Goal: Task Accomplishment & Management: Manage account settings

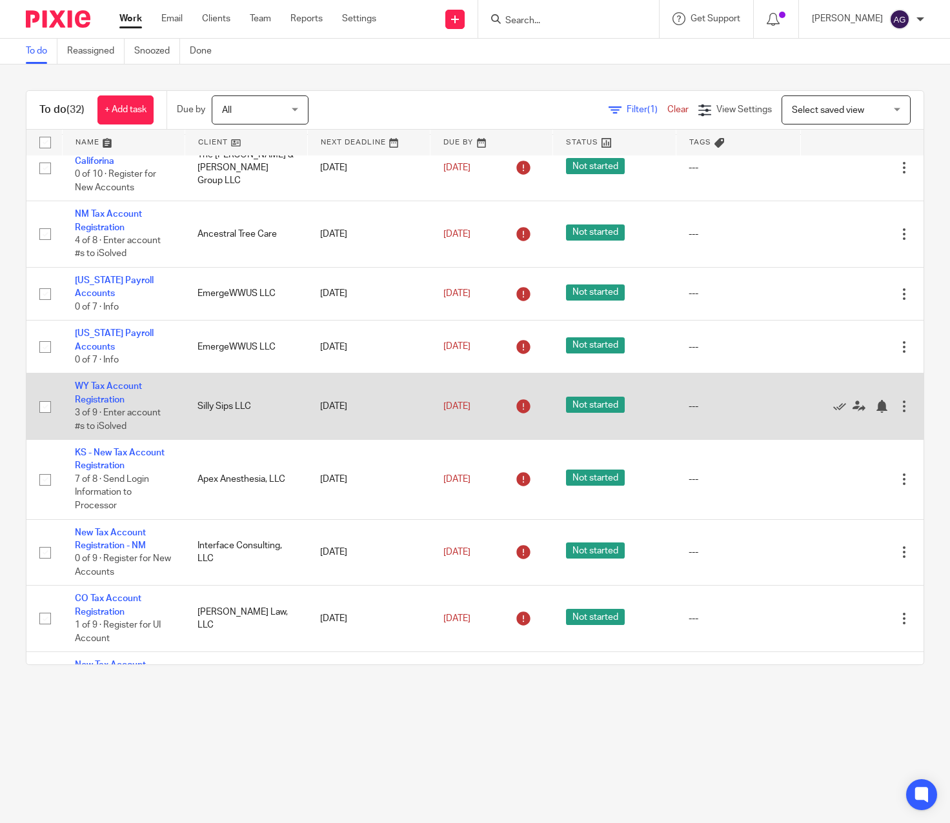
scroll to position [1078, 0]
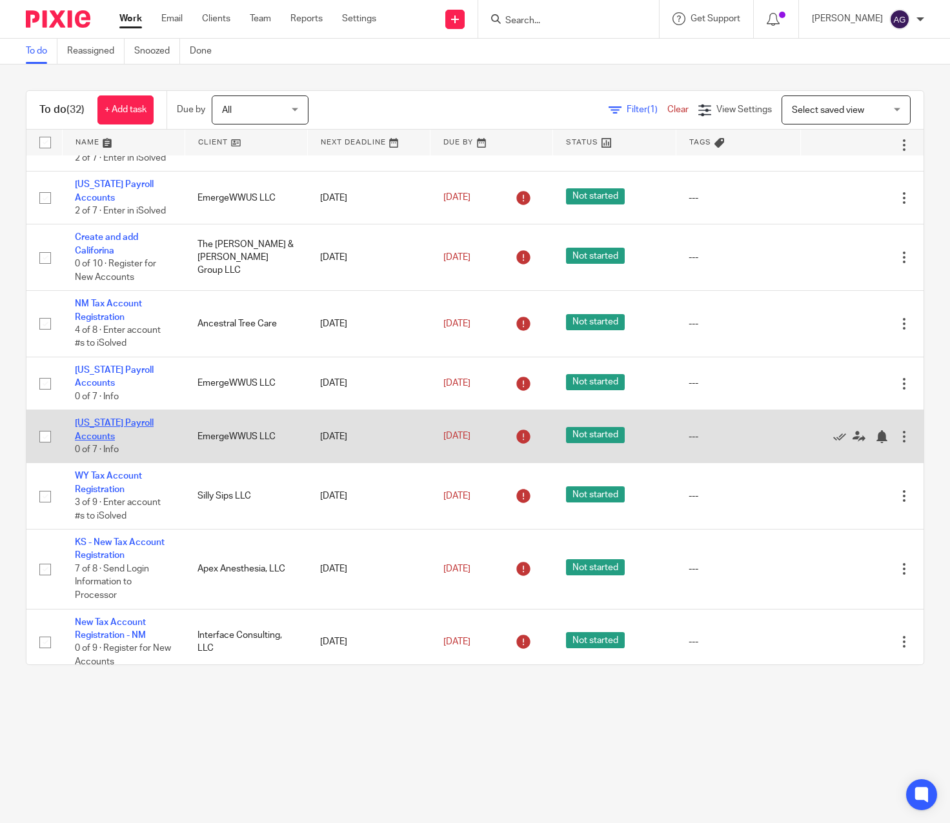
click at [104, 422] on link "West Virginia Payroll Accounts" at bounding box center [114, 430] width 79 height 22
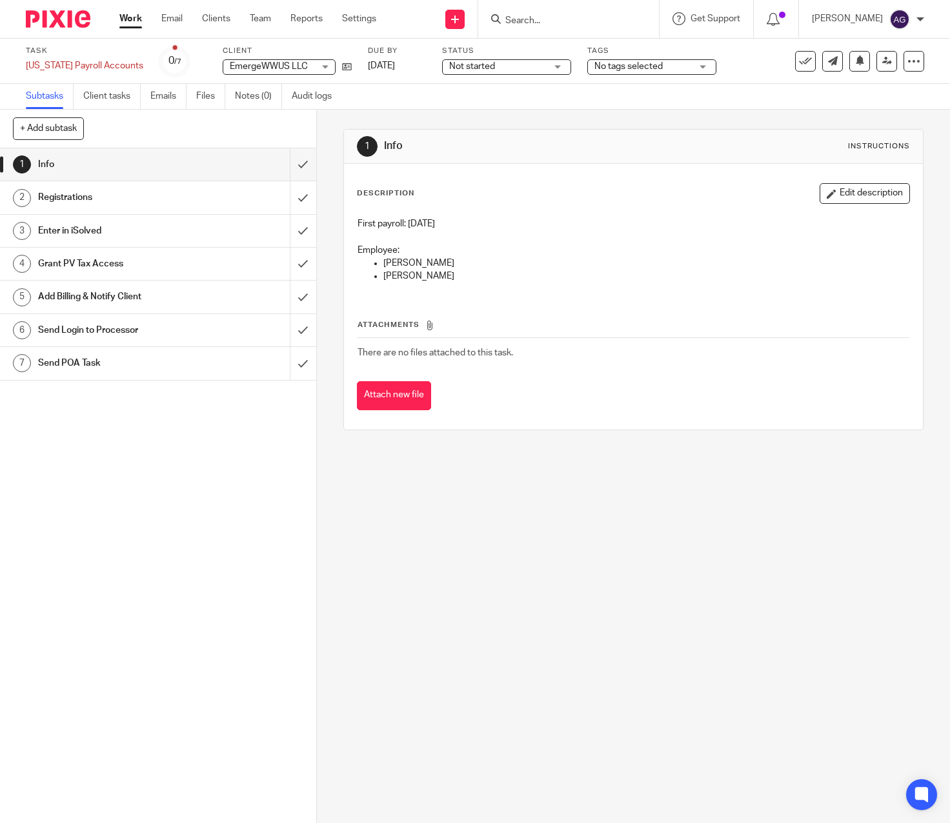
click at [388, 592] on div "1 Info Instructions Description Edit description First payroll: 8/22/25 Employe…" at bounding box center [633, 467] width 633 height 714
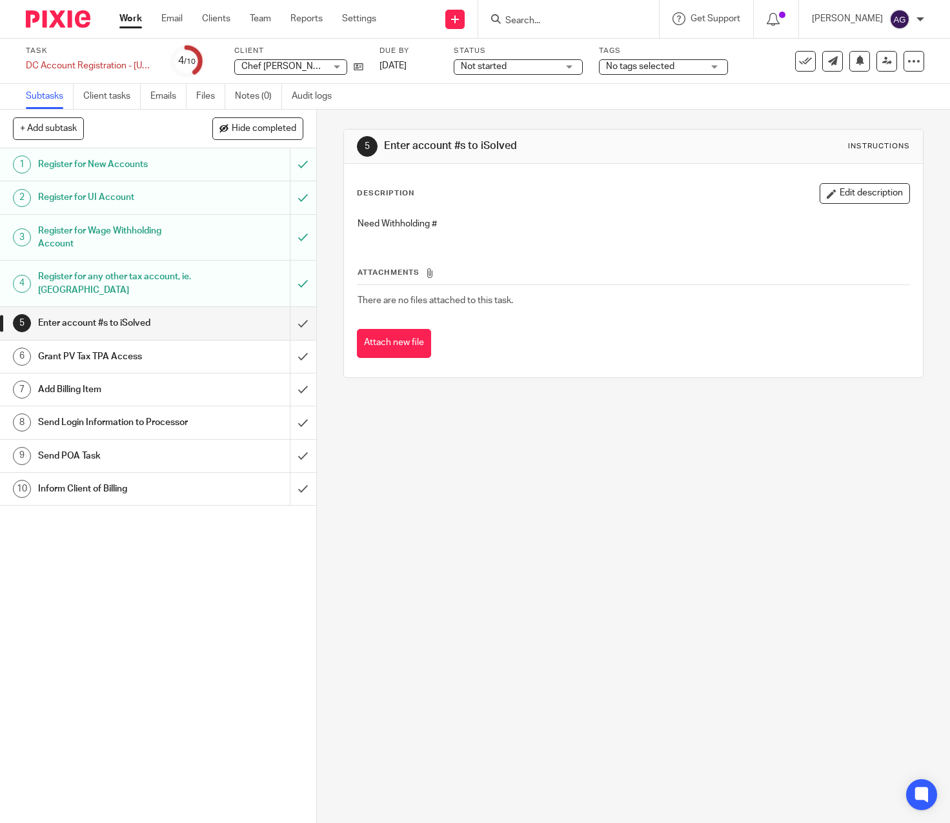
drag, startPoint x: 125, startPoint y: 23, endPoint x: 126, endPoint y: 38, distance: 15.5
click at [125, 23] on link "Work" at bounding box center [130, 18] width 23 height 13
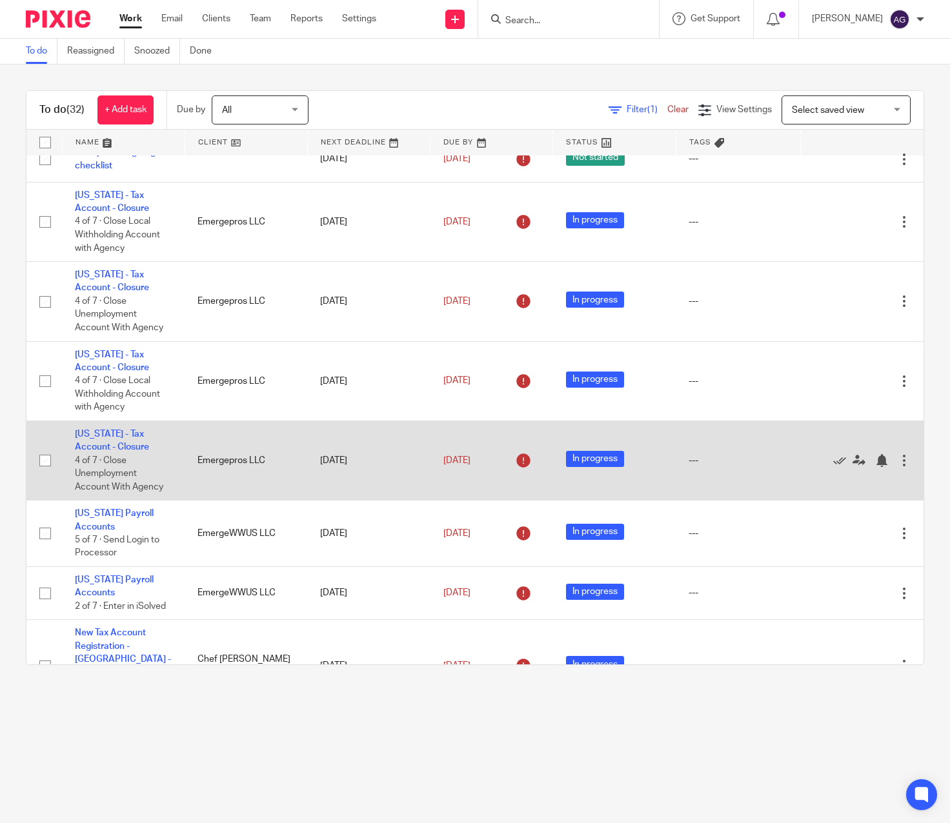
scroll to position [258, 0]
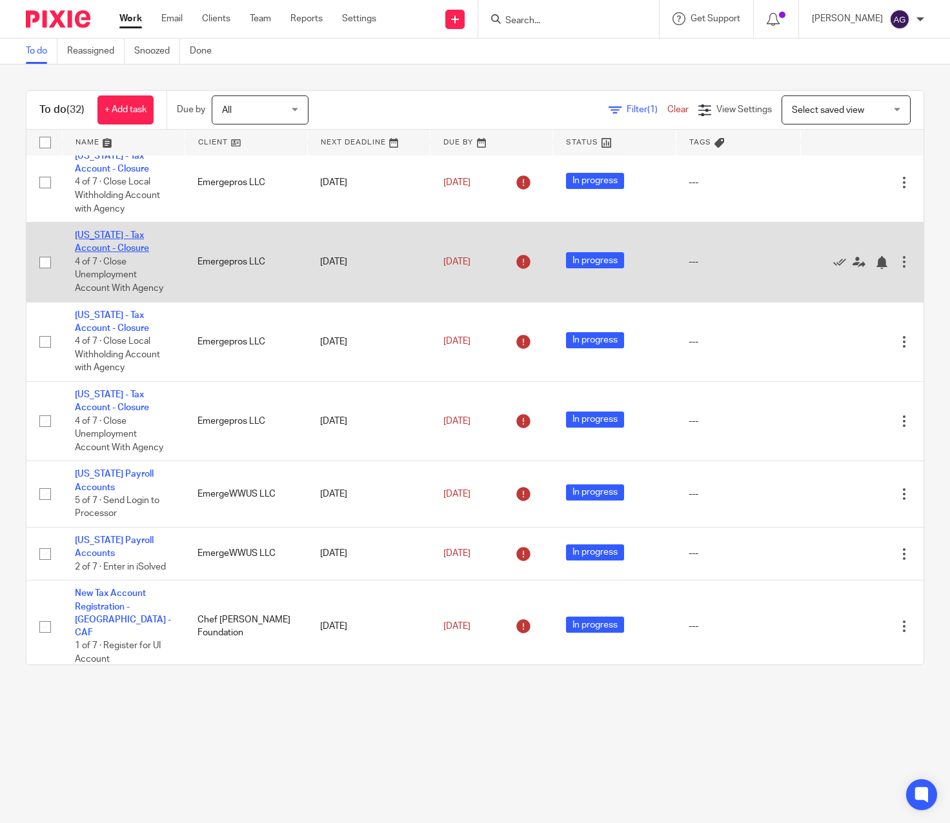
click at [108, 250] on link "Oregon - Tax Account - Closure" at bounding box center [112, 242] width 74 height 22
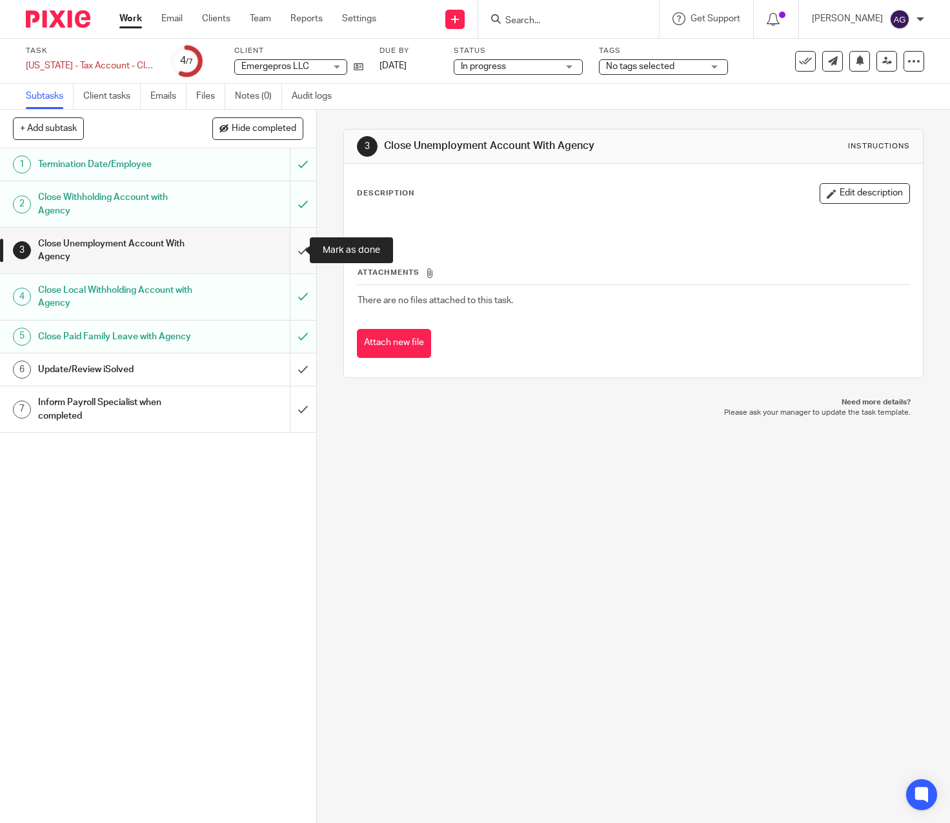
click at [290, 250] on input "submit" at bounding box center [158, 251] width 316 height 46
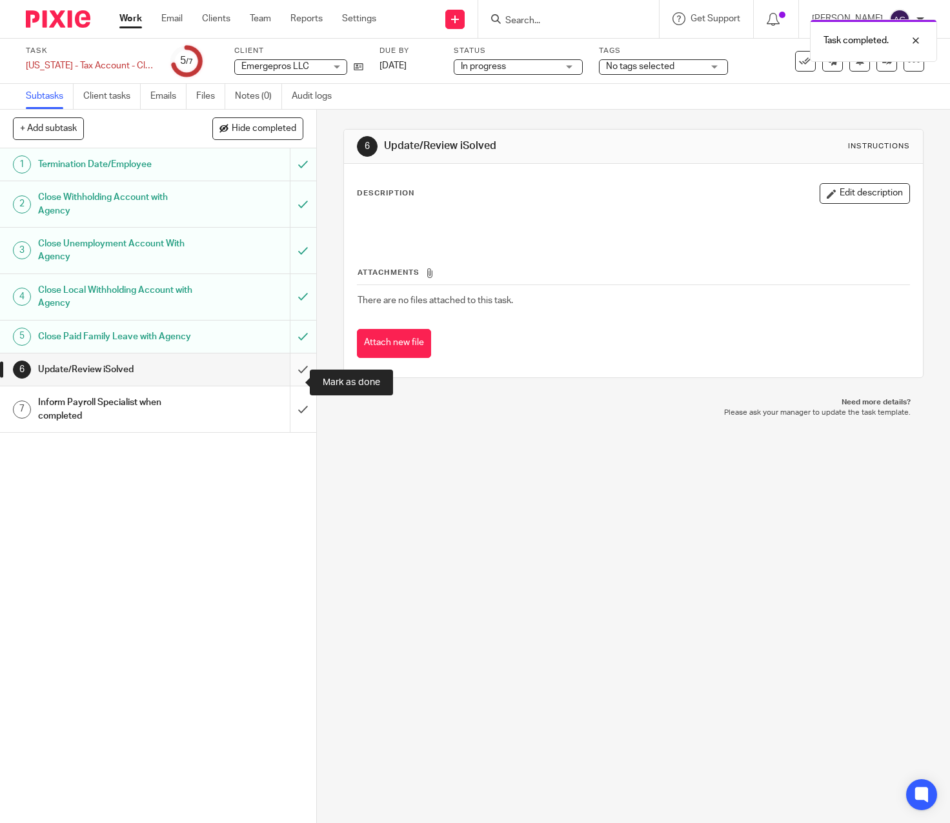
click at [290, 379] on input "submit" at bounding box center [158, 370] width 316 height 32
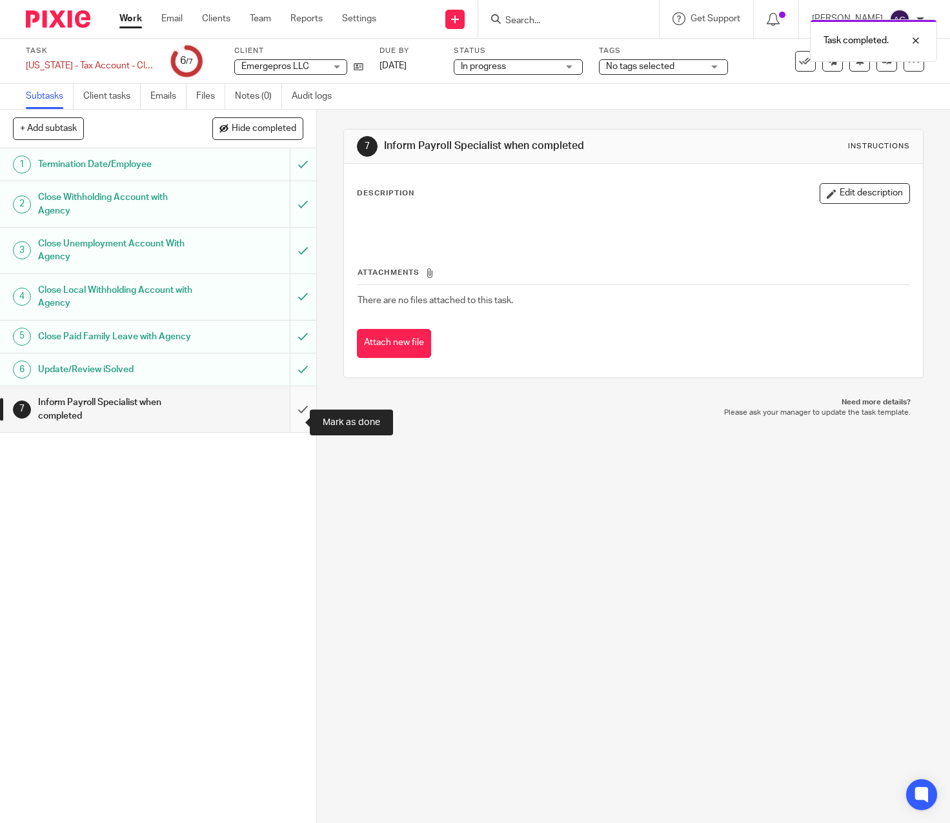
click at [283, 419] on input "submit" at bounding box center [158, 409] width 316 height 46
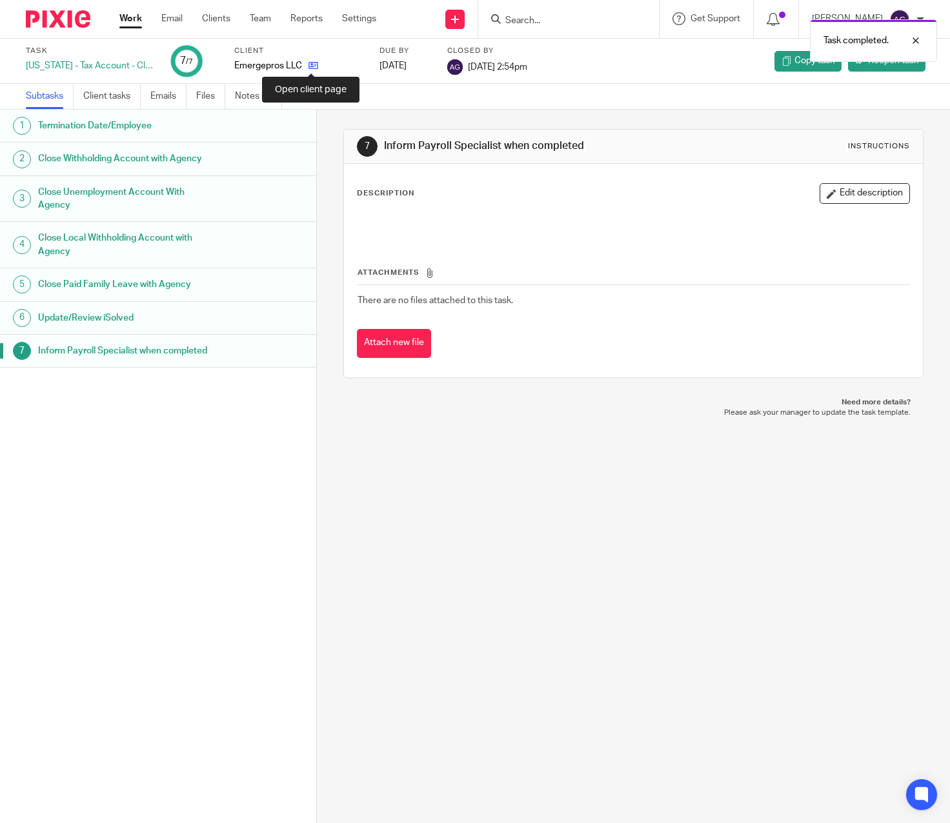
click at [315, 65] on icon at bounding box center [313, 66] width 10 height 10
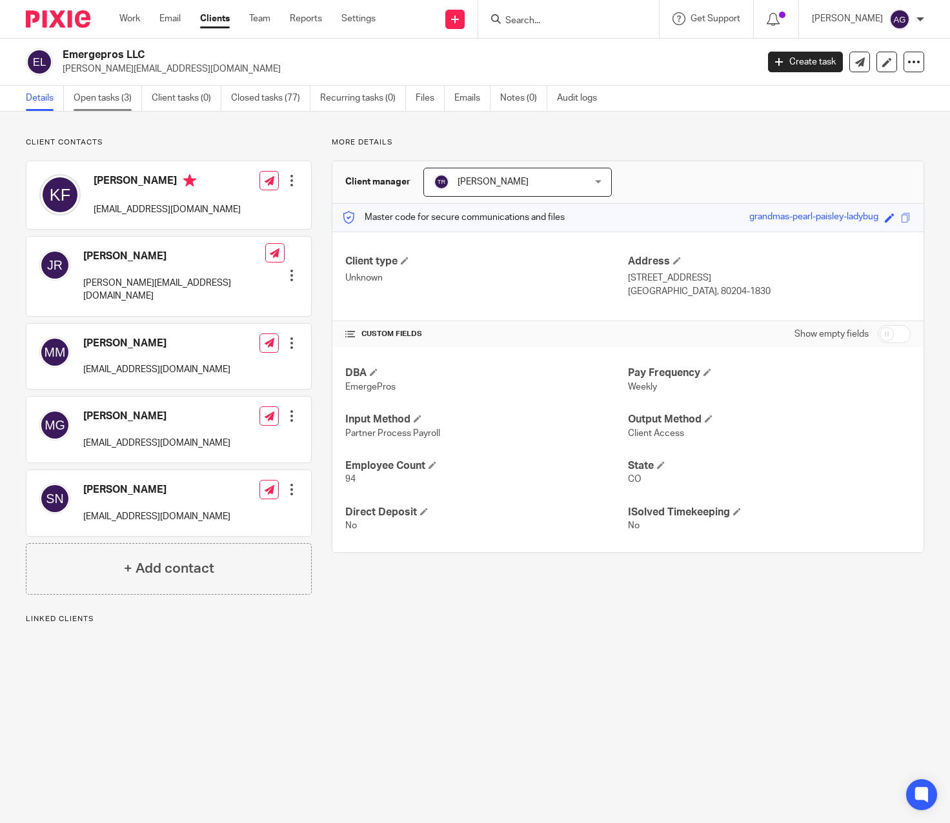
click at [90, 92] on link "Open tasks (3)" at bounding box center [108, 98] width 68 height 25
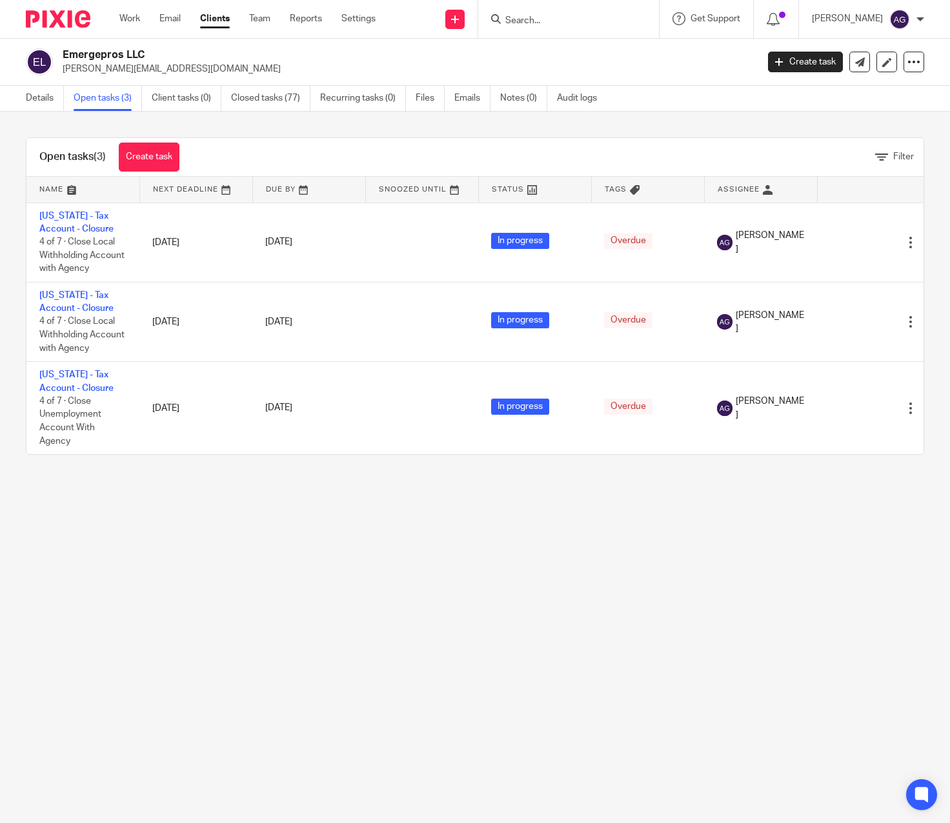
click at [71, 516] on main "Emergepros LLC [PERSON_NAME][EMAIL_ADDRESS][DOMAIN_NAME] Create task Export dat…" at bounding box center [475, 411] width 950 height 823
click at [98, 97] on link "Open tasks (3)" at bounding box center [108, 98] width 68 height 25
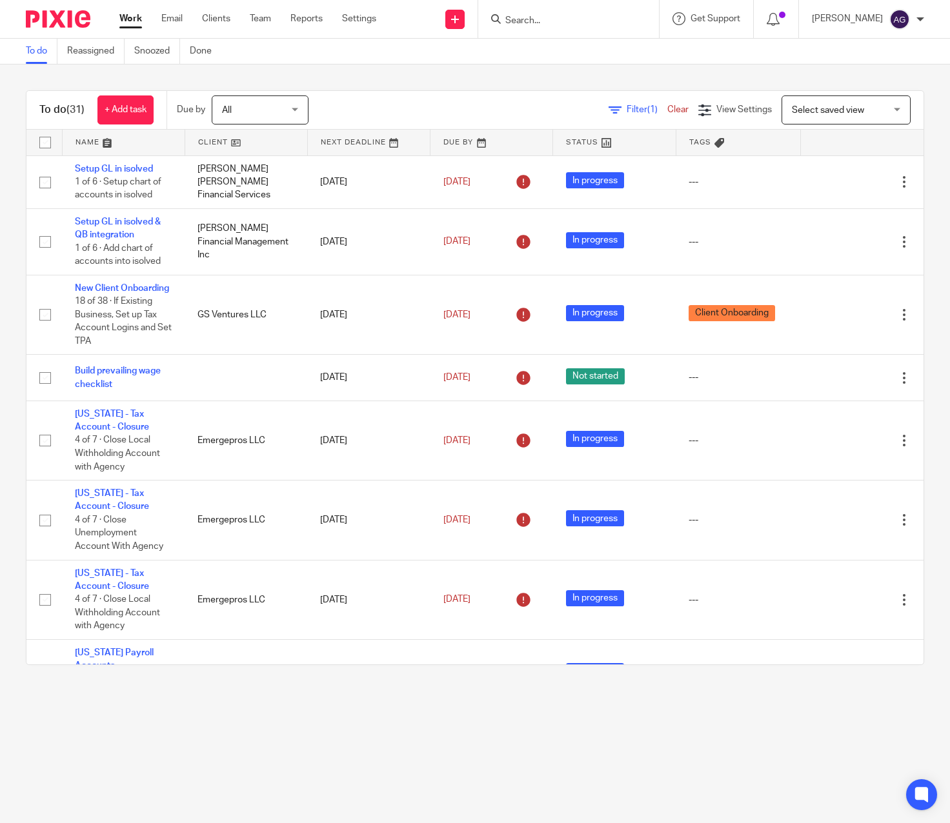
drag, startPoint x: 327, startPoint y: 787, endPoint x: 319, endPoint y: 789, distance: 8.2
click at [327, 787] on main "To do Reassigned Snoozed Done To do (31) + Add task Due by All All [DATE] [DATE…" at bounding box center [475, 411] width 950 height 823
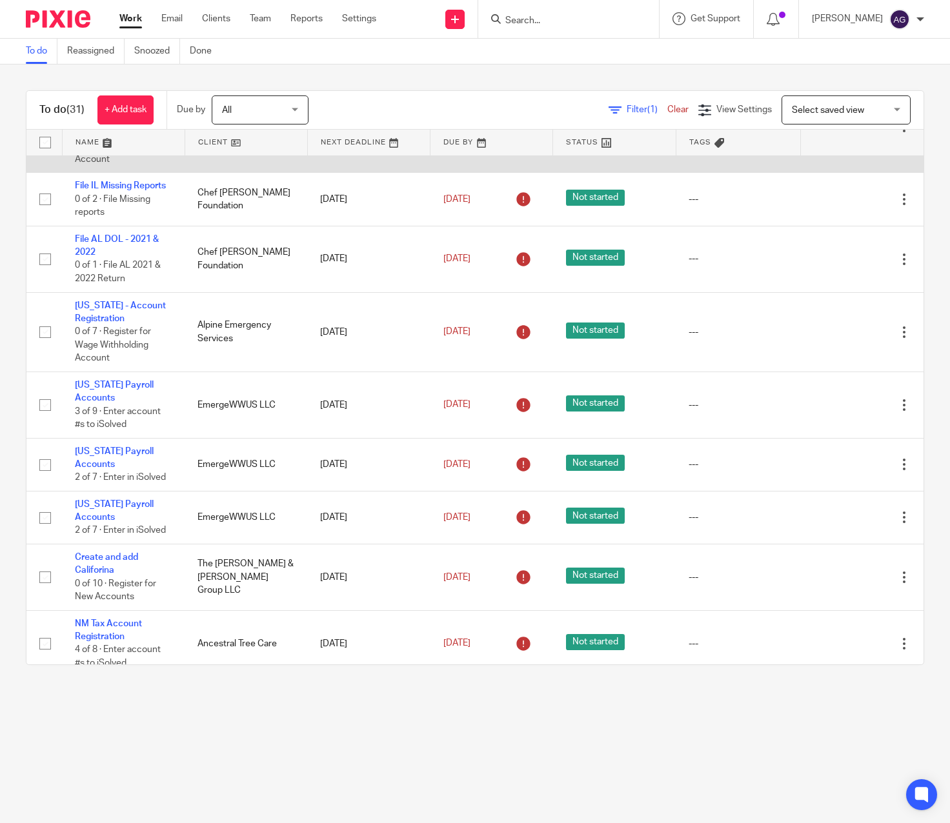
scroll to position [710, 0]
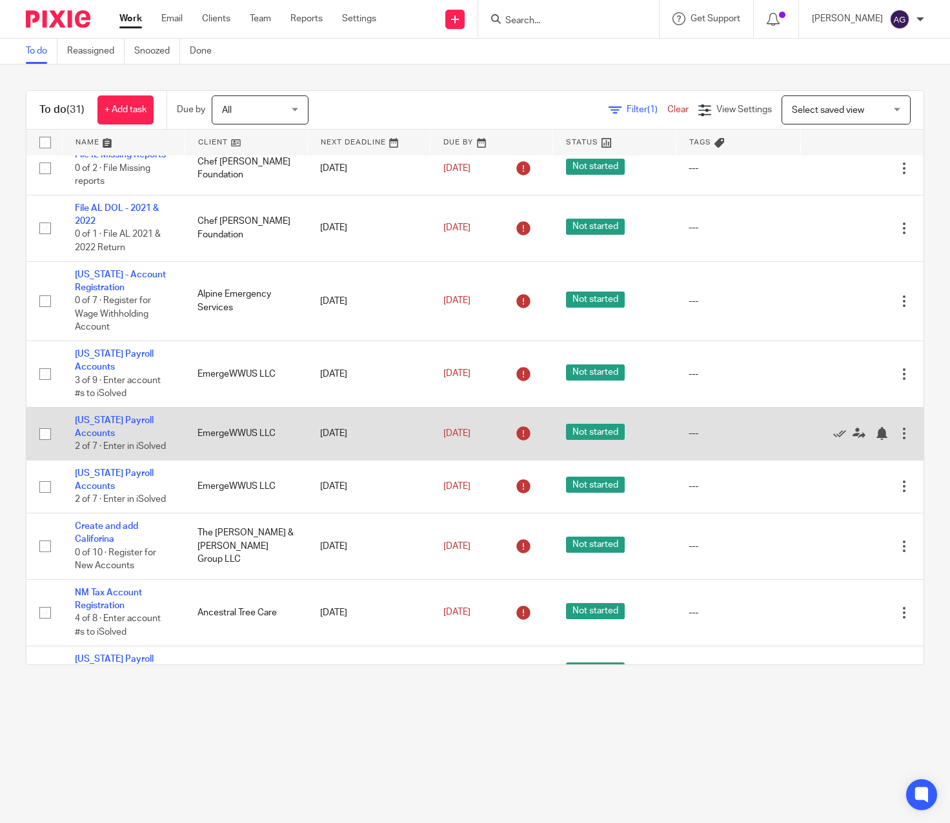
click at [108, 426] on td "[US_STATE] Payroll Accounts 2 of 7 · Enter in iSolved" at bounding box center [123, 433] width 123 height 53
click at [92, 425] on link "[US_STATE] Payroll Accounts" at bounding box center [114, 427] width 79 height 22
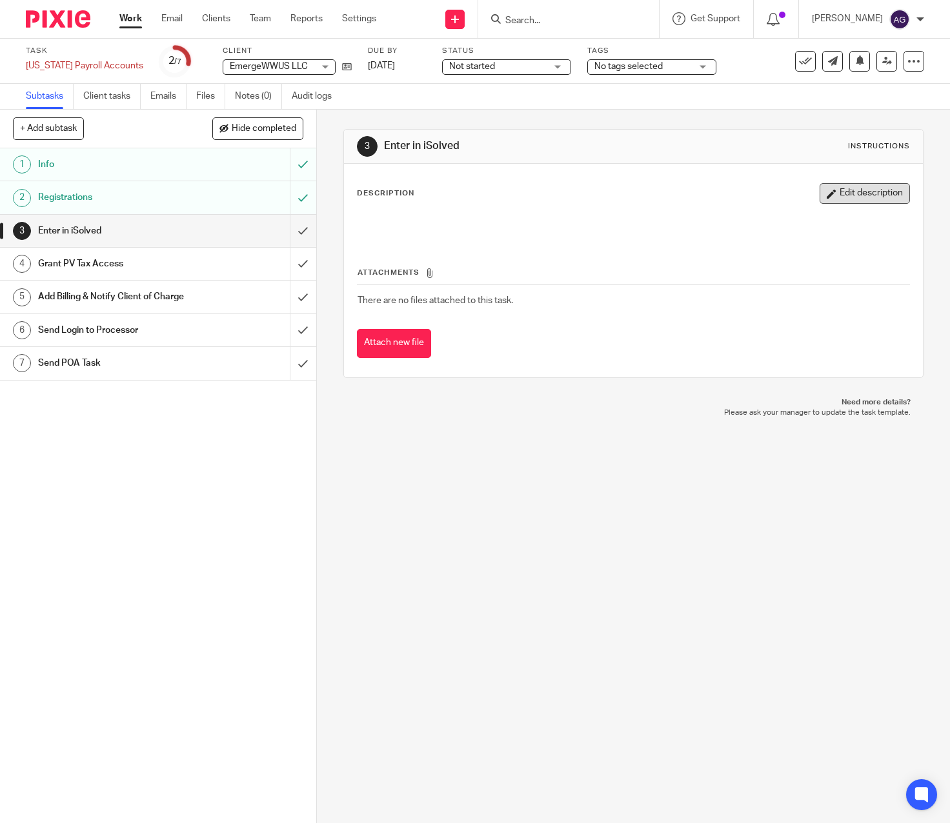
click at [838, 193] on button "Edit description" at bounding box center [864, 193] width 90 height 21
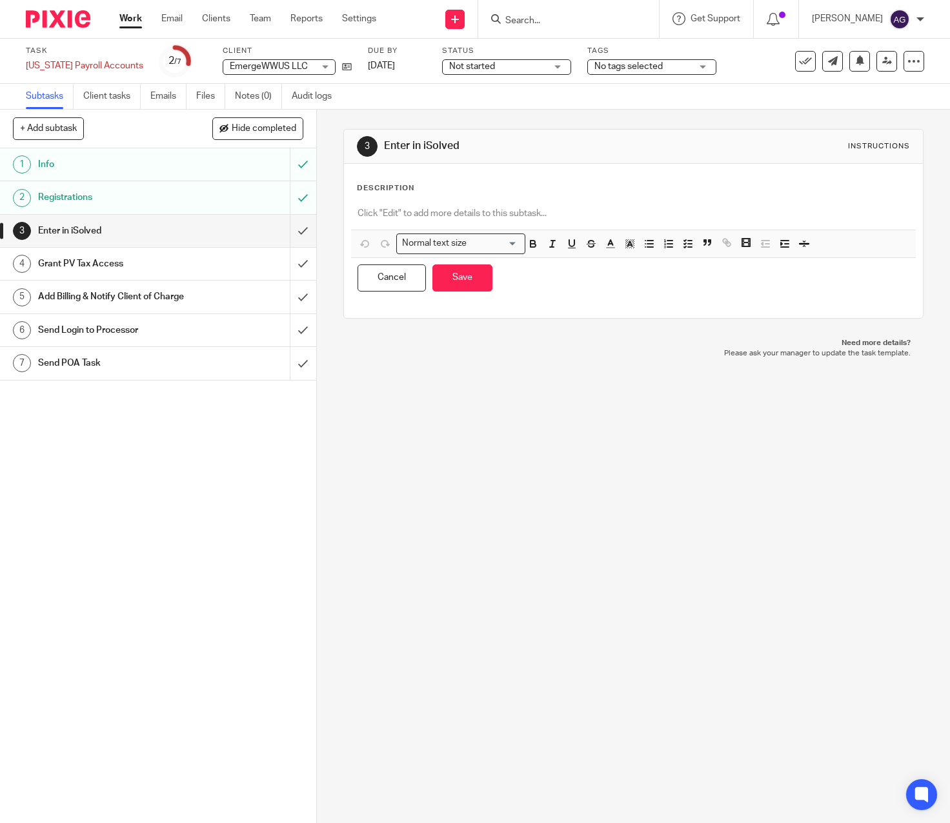
click at [411, 210] on p at bounding box center [633, 213] width 552 height 13
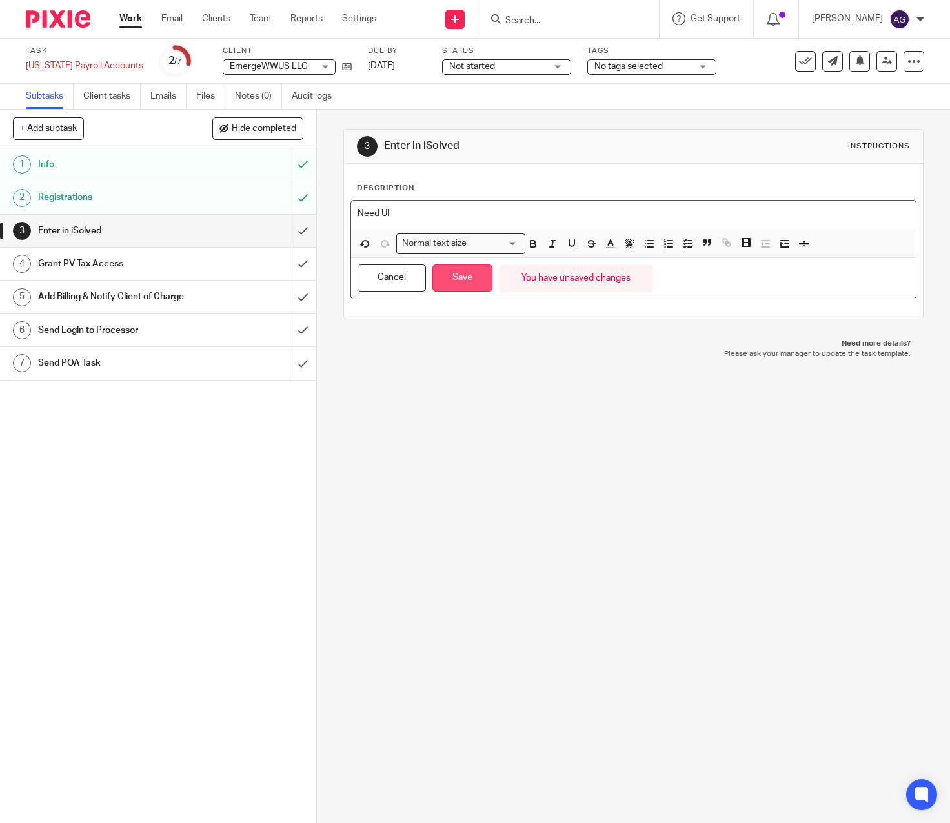
click at [458, 278] on button "Save" at bounding box center [462, 279] width 60 height 28
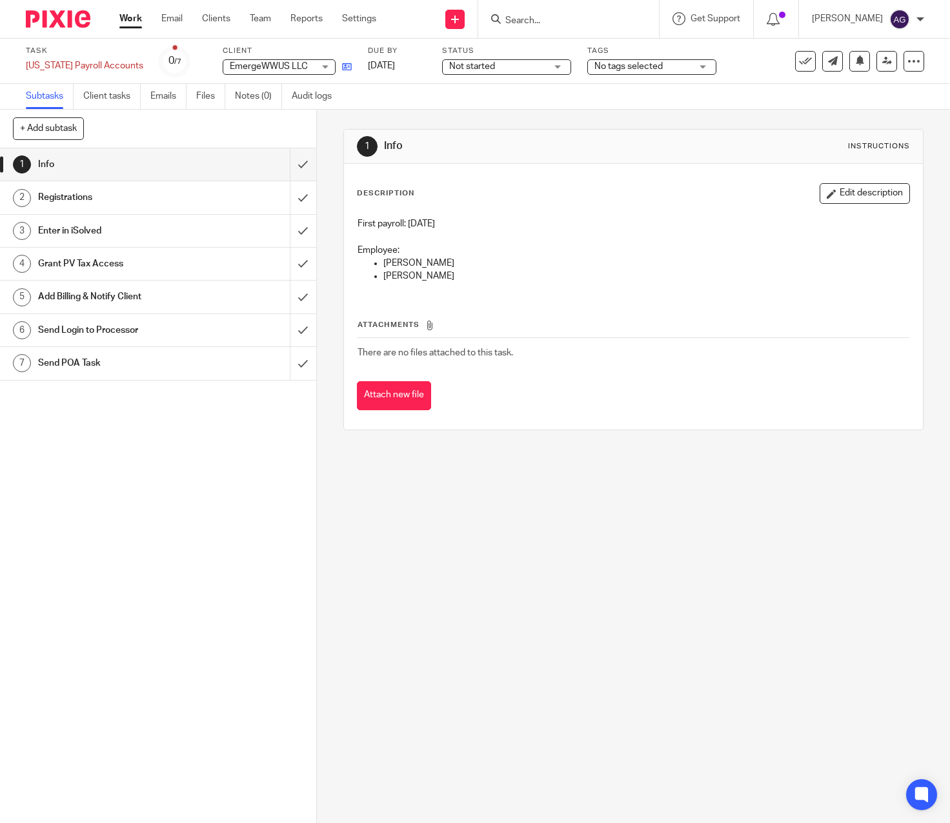
click at [348, 61] on link at bounding box center [344, 66] width 16 height 13
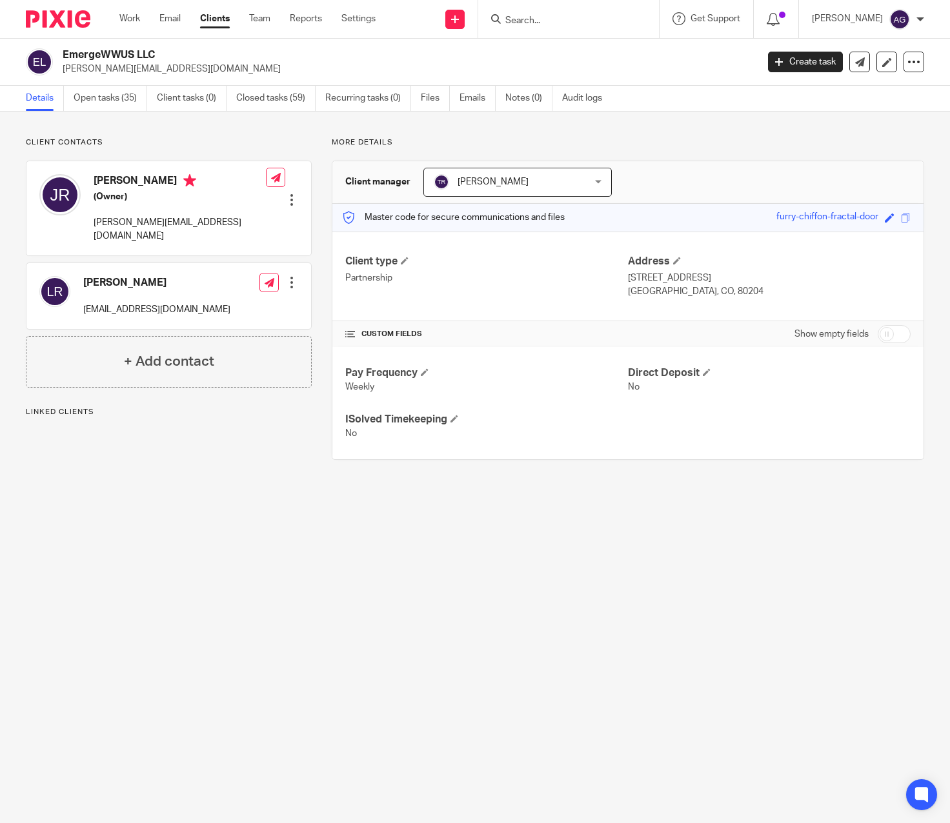
drag, startPoint x: 114, startPoint y: 98, endPoint x: 117, endPoint y: 139, distance: 41.4
click at [114, 98] on link "Open tasks (35)" at bounding box center [111, 98] width 74 height 25
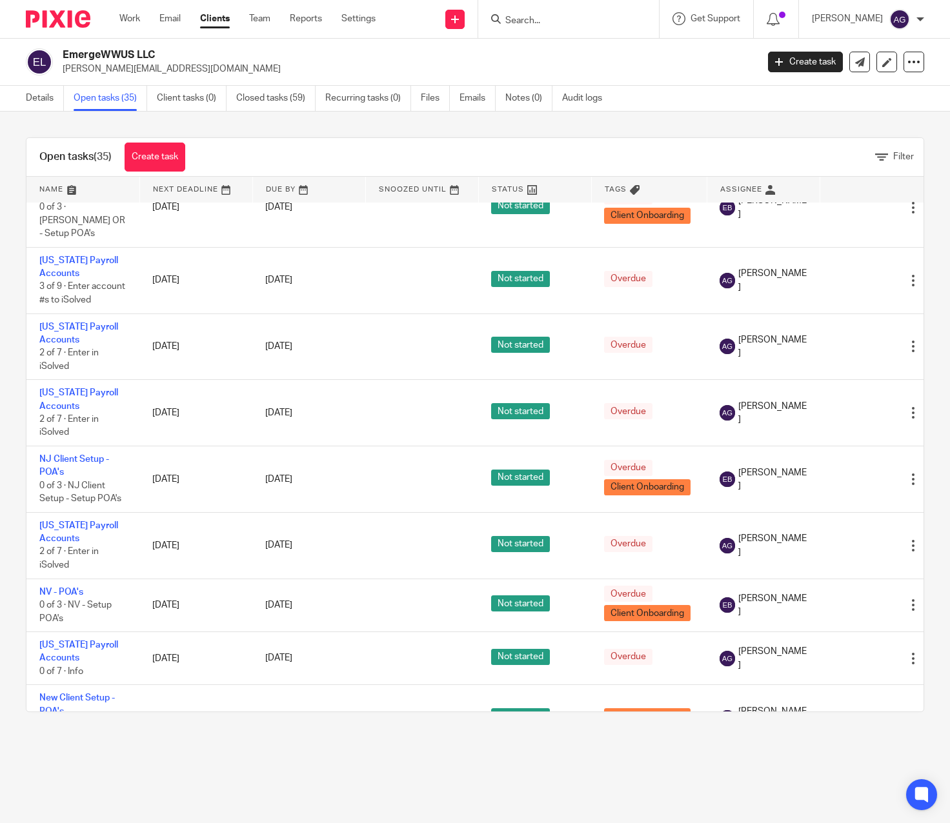
scroll to position [1507, 0]
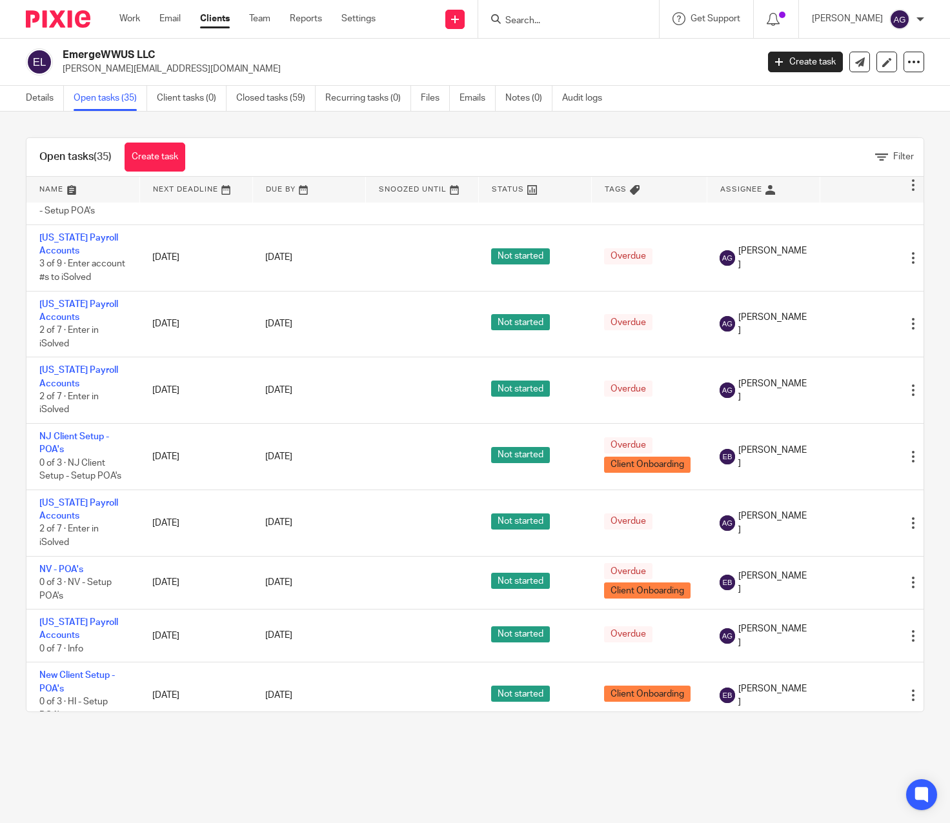
click at [72, 729] on td "Alabama Local - Birmingham 0 of 7 · Info" at bounding box center [82, 762] width 113 height 66
click at [51, 737] on link "Alabama Local - Birmingham" at bounding box center [80, 754] width 83 height 35
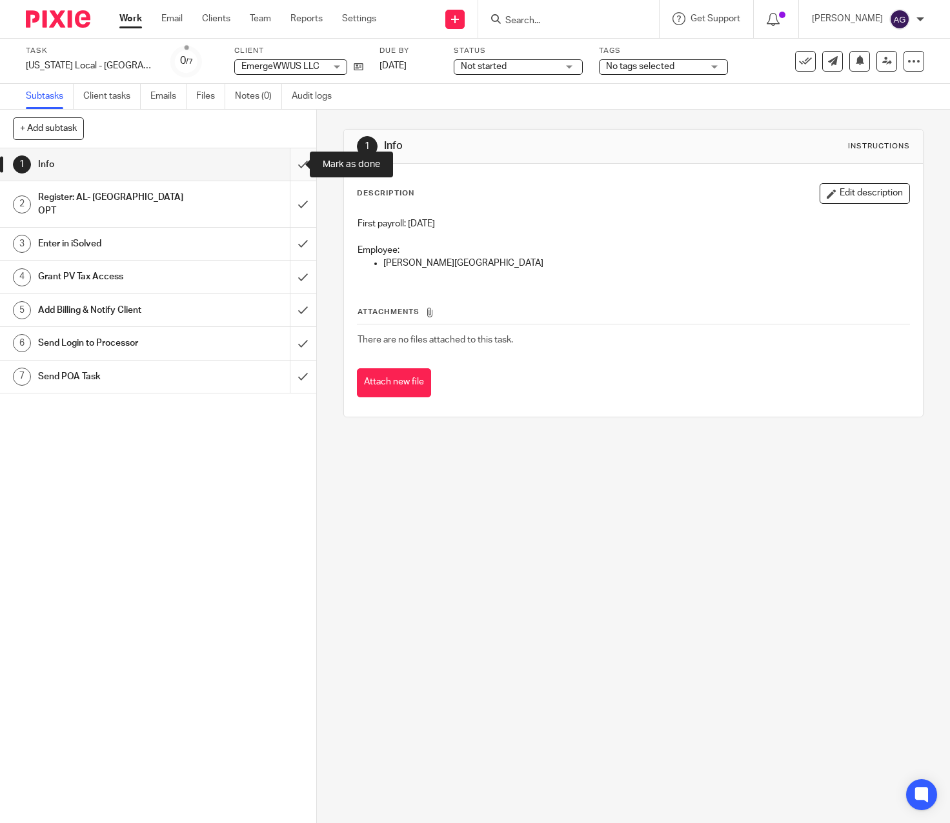
click at [293, 170] on input "submit" at bounding box center [158, 164] width 316 height 32
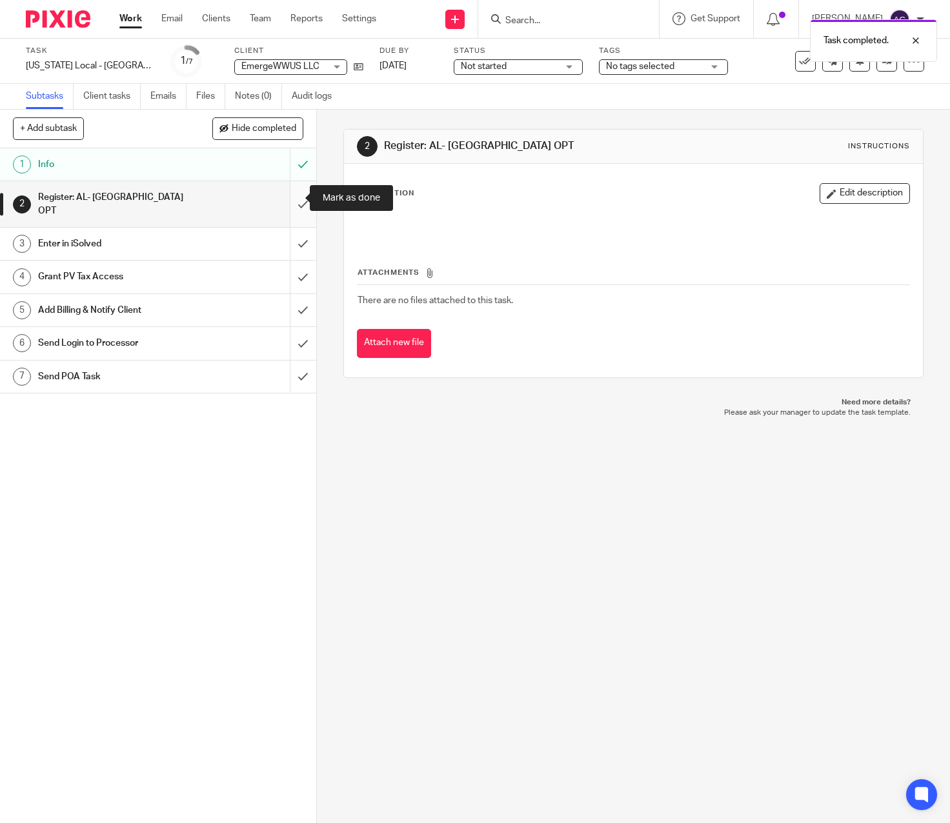
click at [296, 193] on input "submit" at bounding box center [158, 204] width 316 height 46
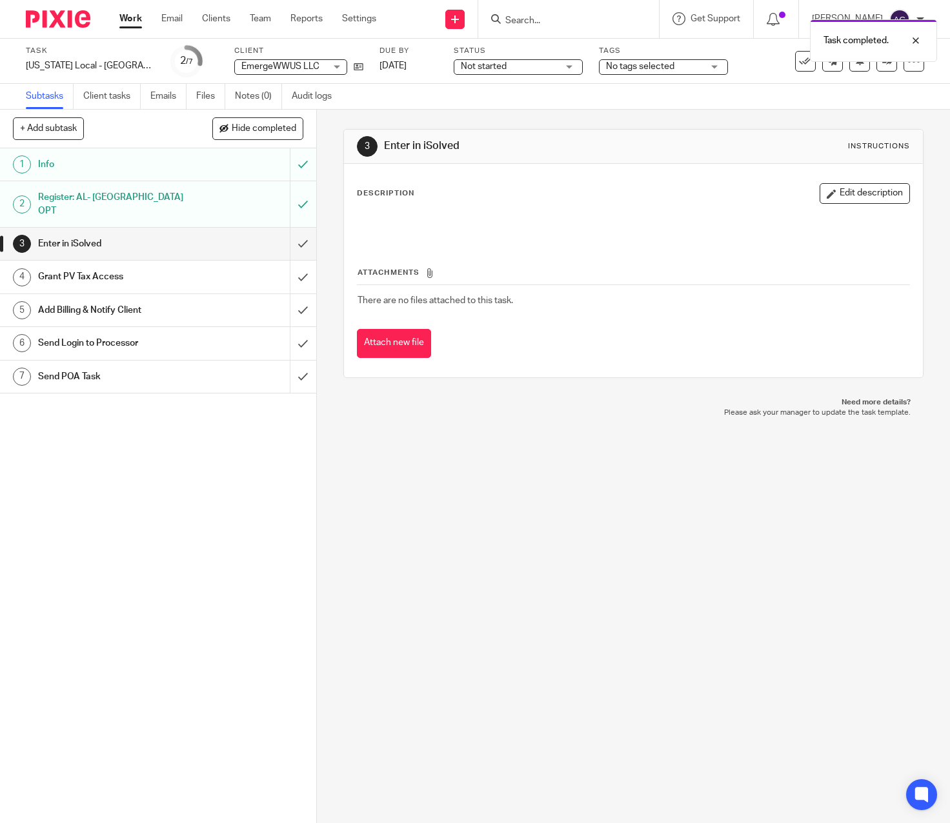
click at [479, 545] on div "3 Enter in iSolved Instructions Description Edit description Attachments There …" at bounding box center [633, 467] width 633 height 714
click at [123, 18] on link "Work" at bounding box center [130, 18] width 23 height 13
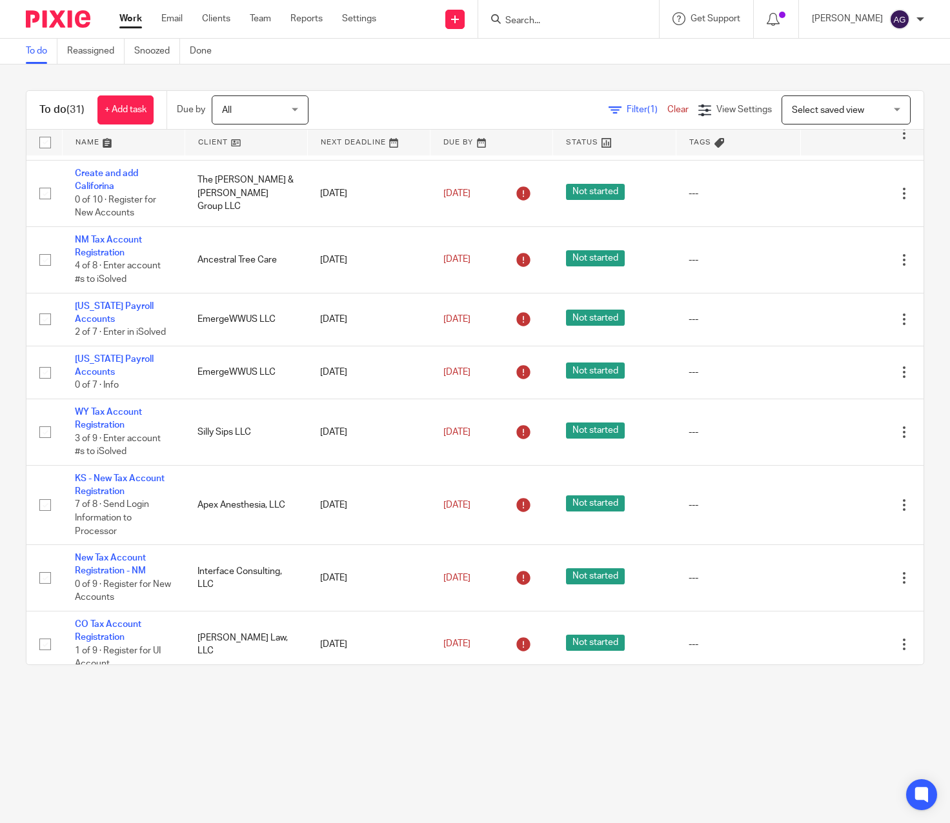
scroll to position [998, 0]
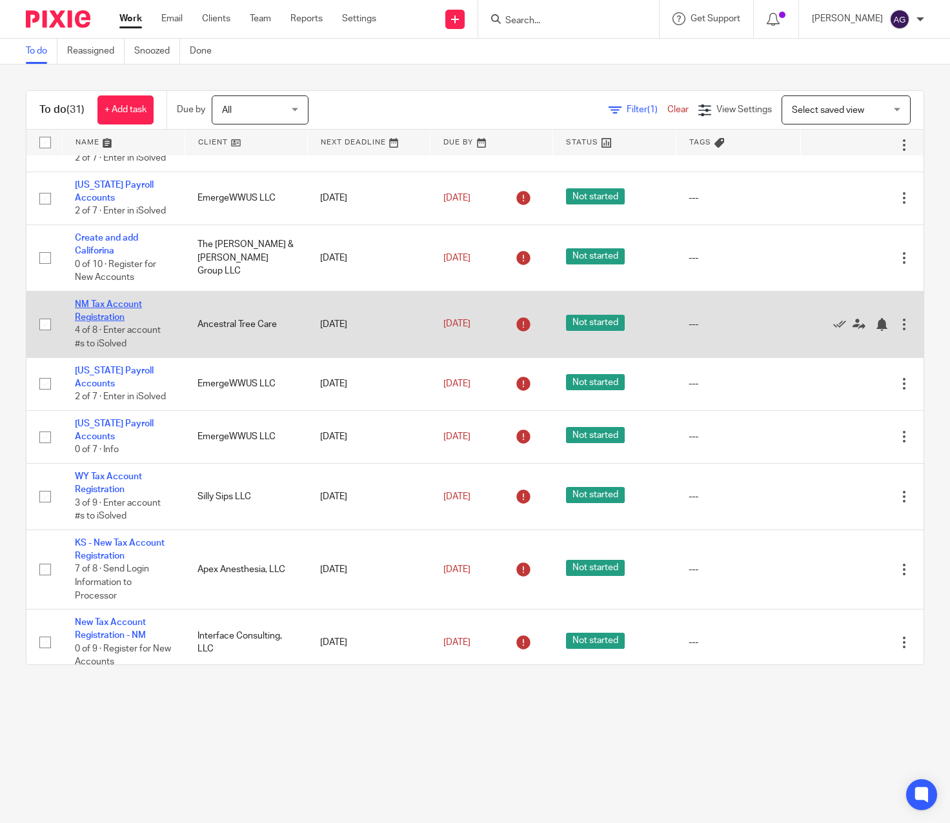
click at [104, 303] on link "NM Tax Account Registration" at bounding box center [108, 311] width 67 height 22
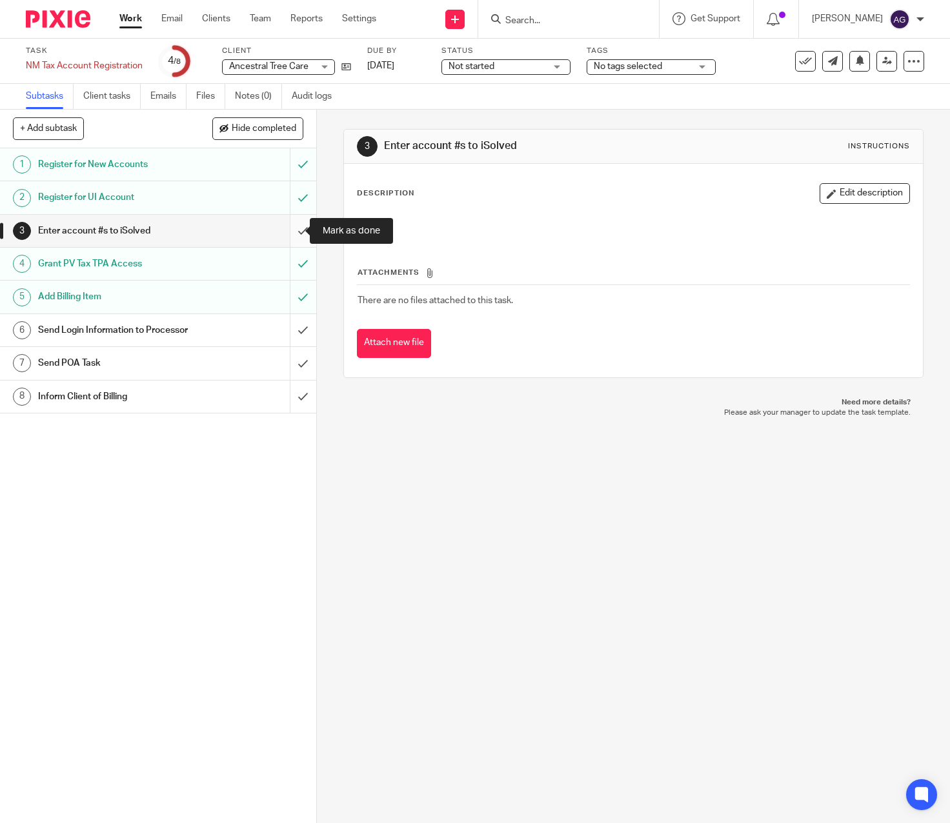
click at [293, 228] on input "submit" at bounding box center [158, 231] width 316 height 32
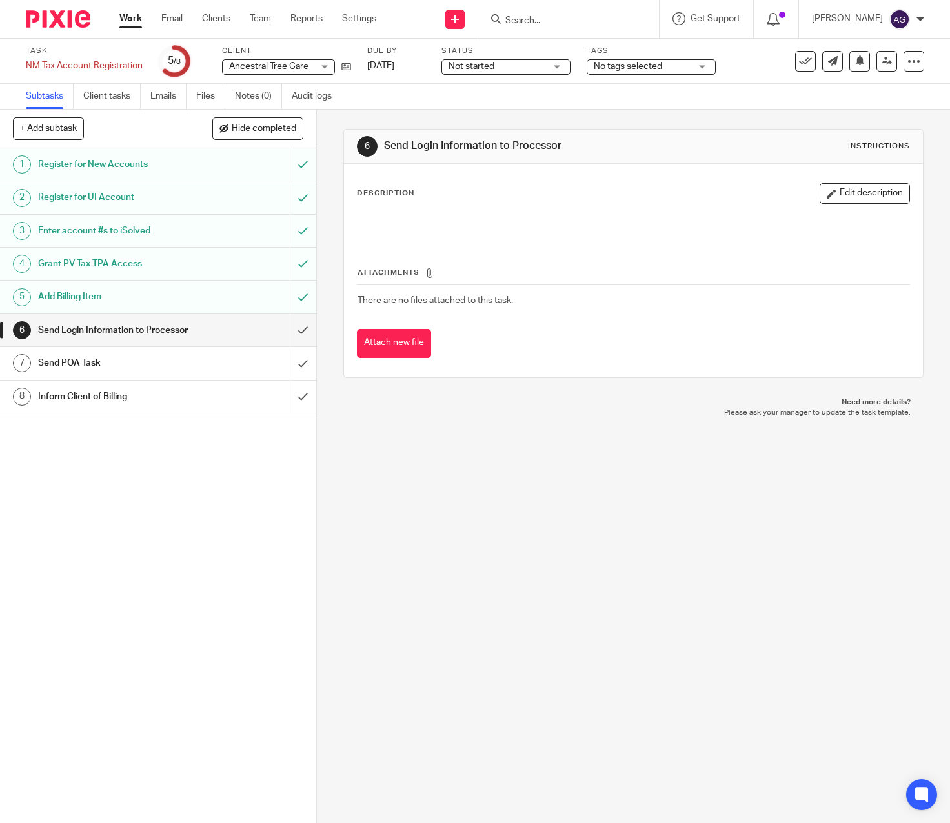
click at [137, 18] on link "Work" at bounding box center [130, 18] width 23 height 13
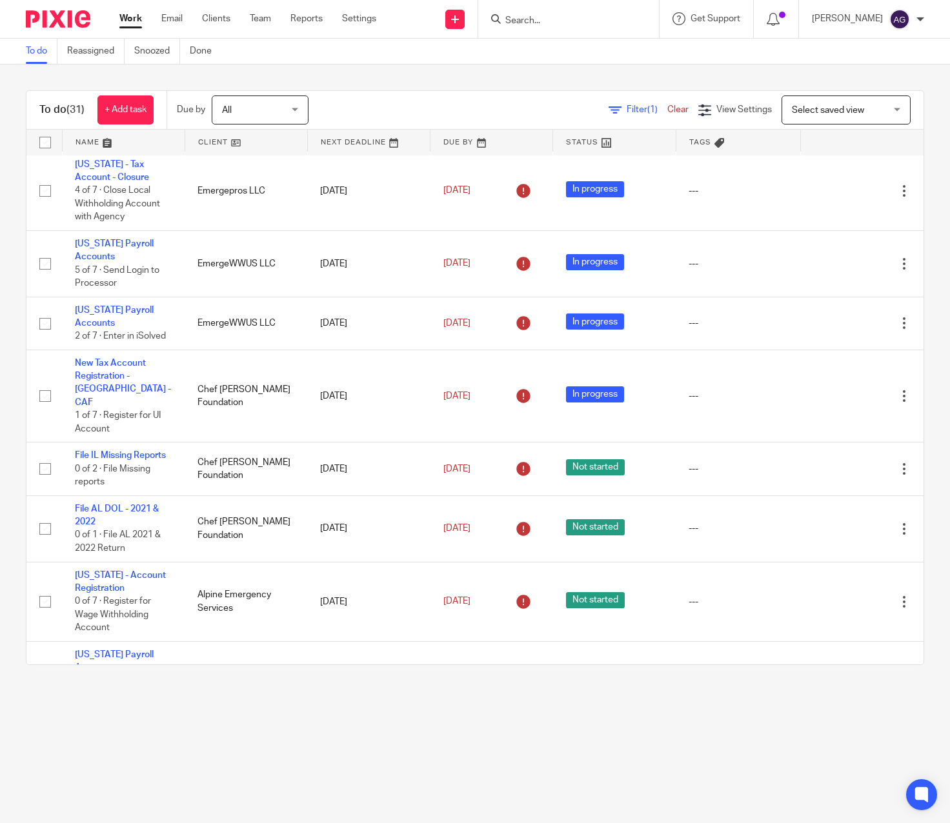
scroll to position [452, 0]
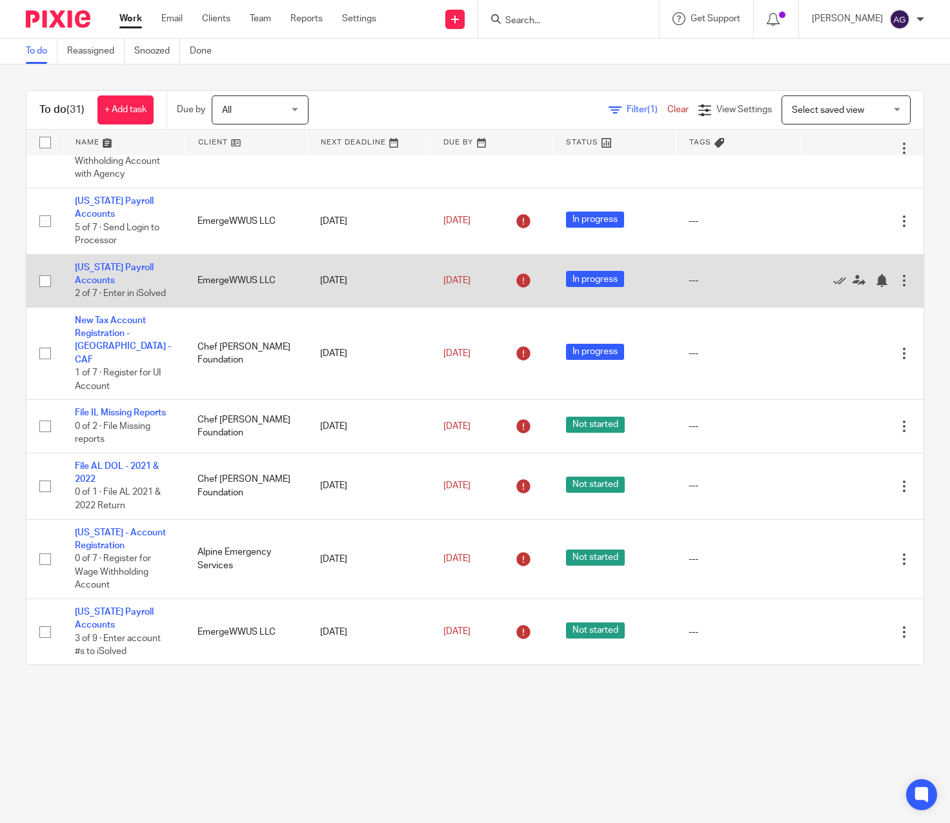
click at [99, 286] on td "Delaware Payroll Accounts 2 of 7 · Enter in iSolved" at bounding box center [123, 280] width 123 height 53
click at [96, 284] on link "[US_STATE] Payroll Accounts" at bounding box center [114, 274] width 79 height 22
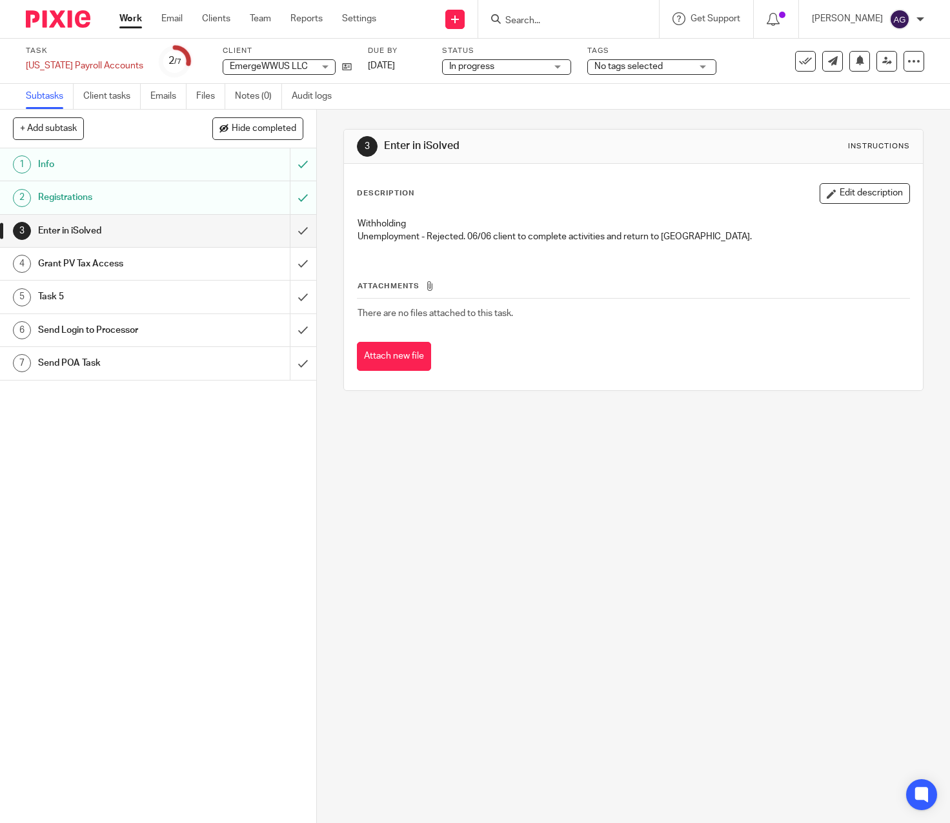
click at [135, 16] on link "Work" at bounding box center [130, 18] width 23 height 13
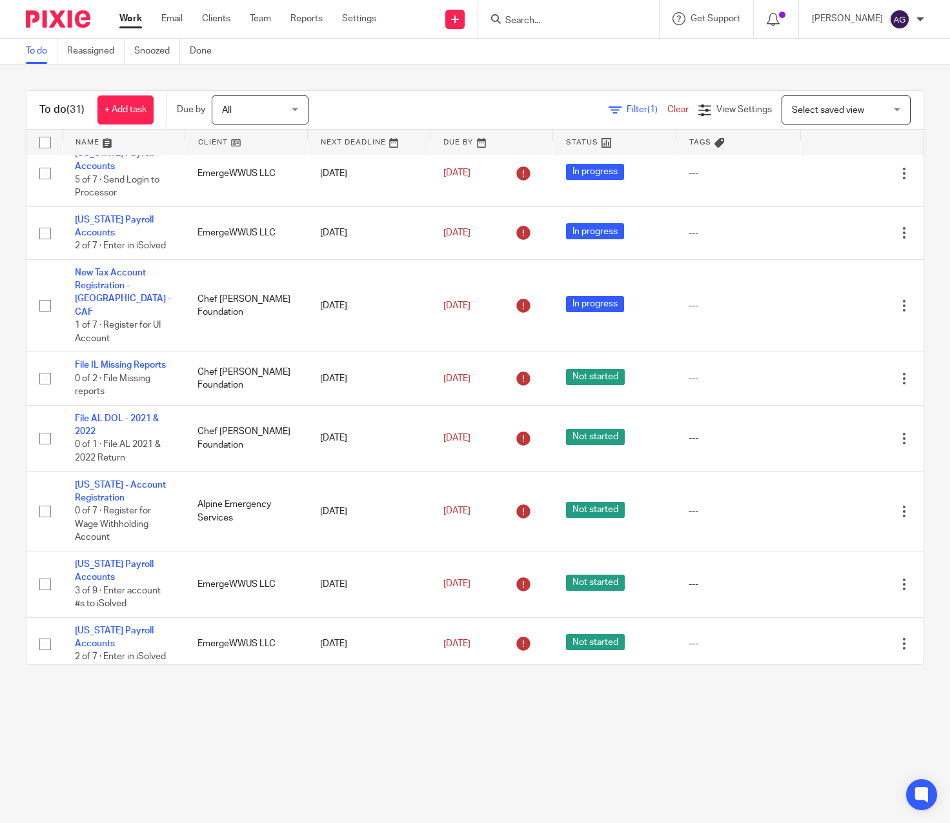
scroll to position [581, 0]
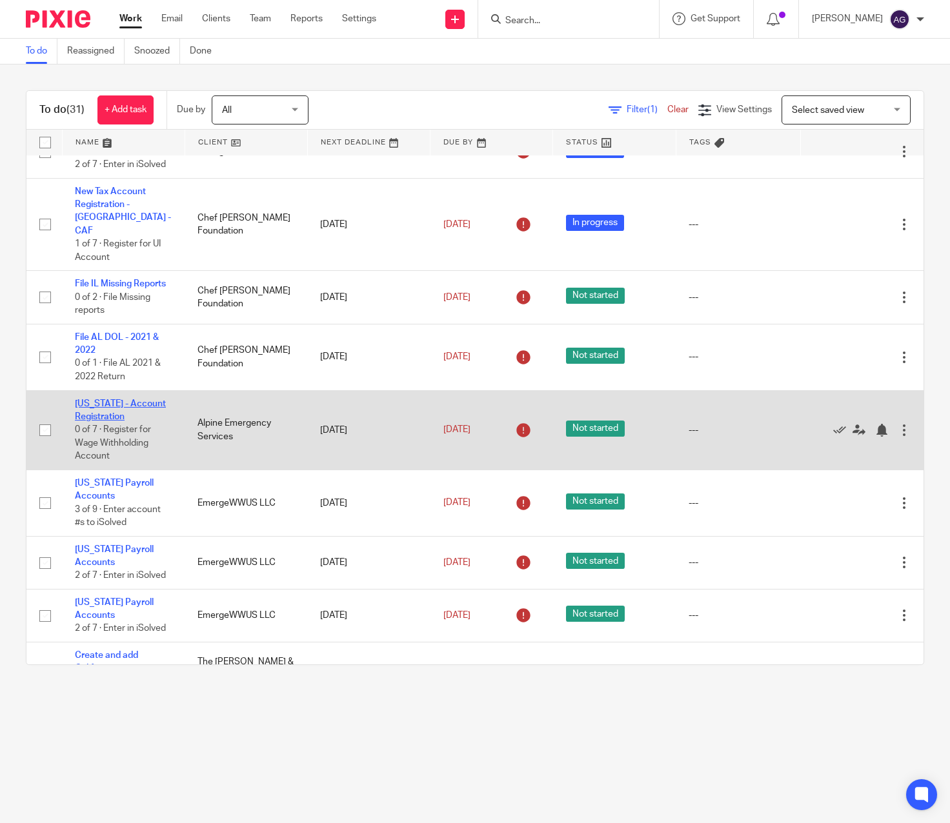
click at [114, 412] on link "New Mexico - Account Registration" at bounding box center [120, 410] width 91 height 22
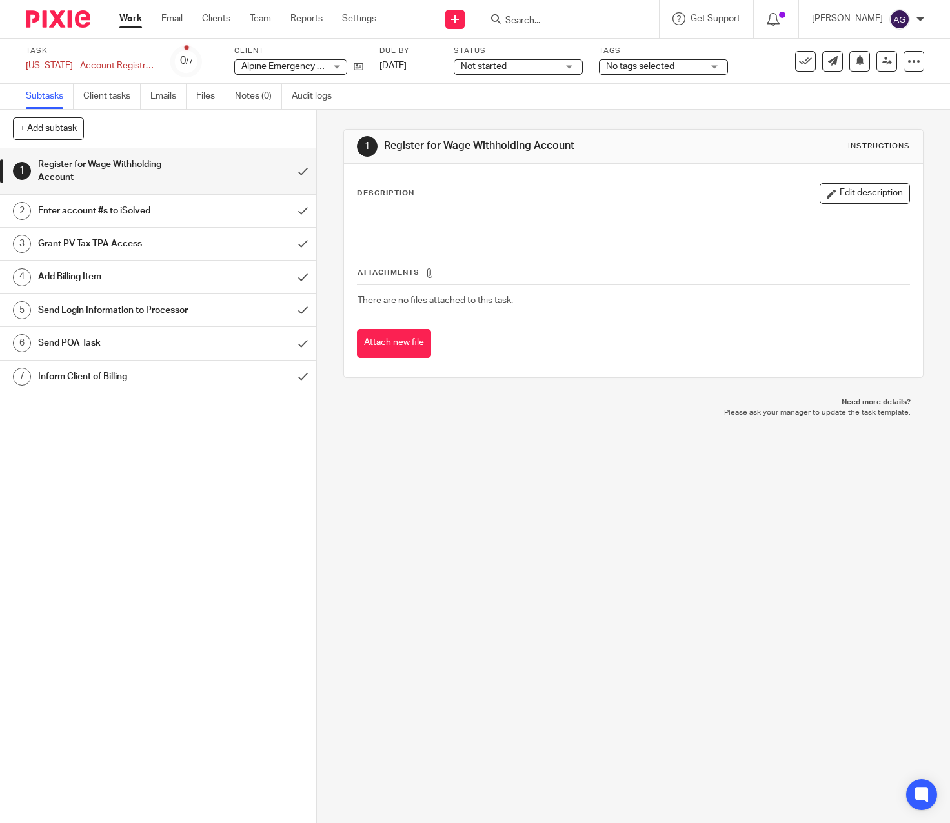
drag, startPoint x: 416, startPoint y: 494, endPoint x: 359, endPoint y: 606, distance: 125.2
click at [416, 504] on div "1 Register for Wage Withholding Account Instructions Description Edit descripti…" at bounding box center [633, 467] width 633 height 714
click at [132, 25] on link "Work" at bounding box center [130, 18] width 23 height 13
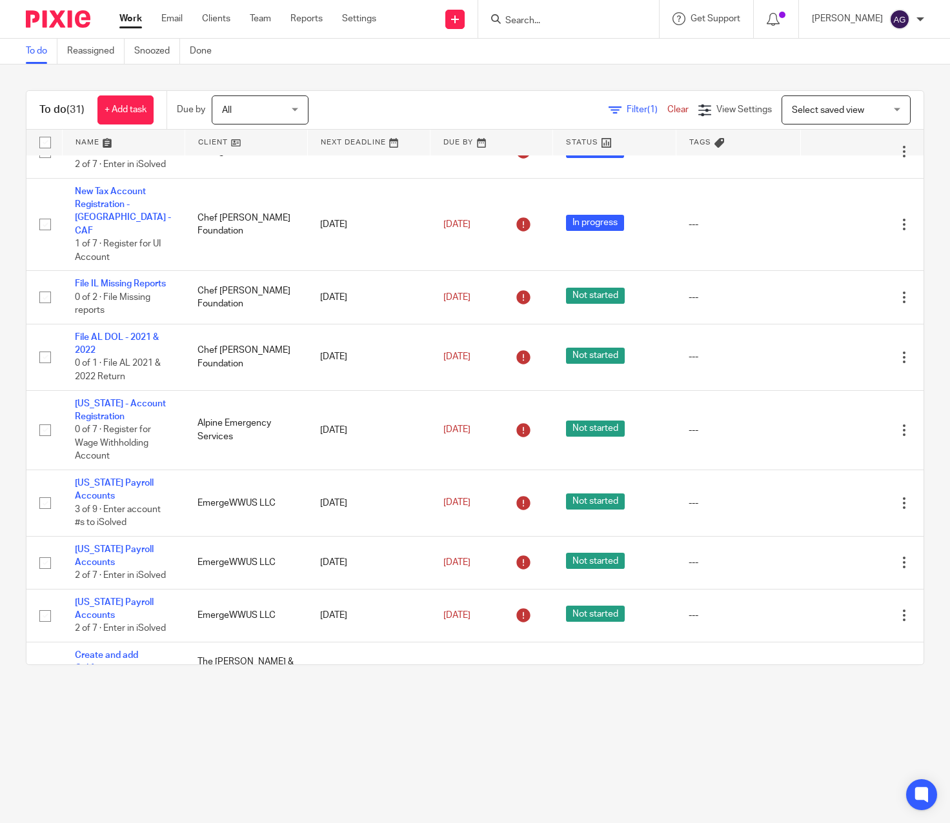
scroll to position [774, 0]
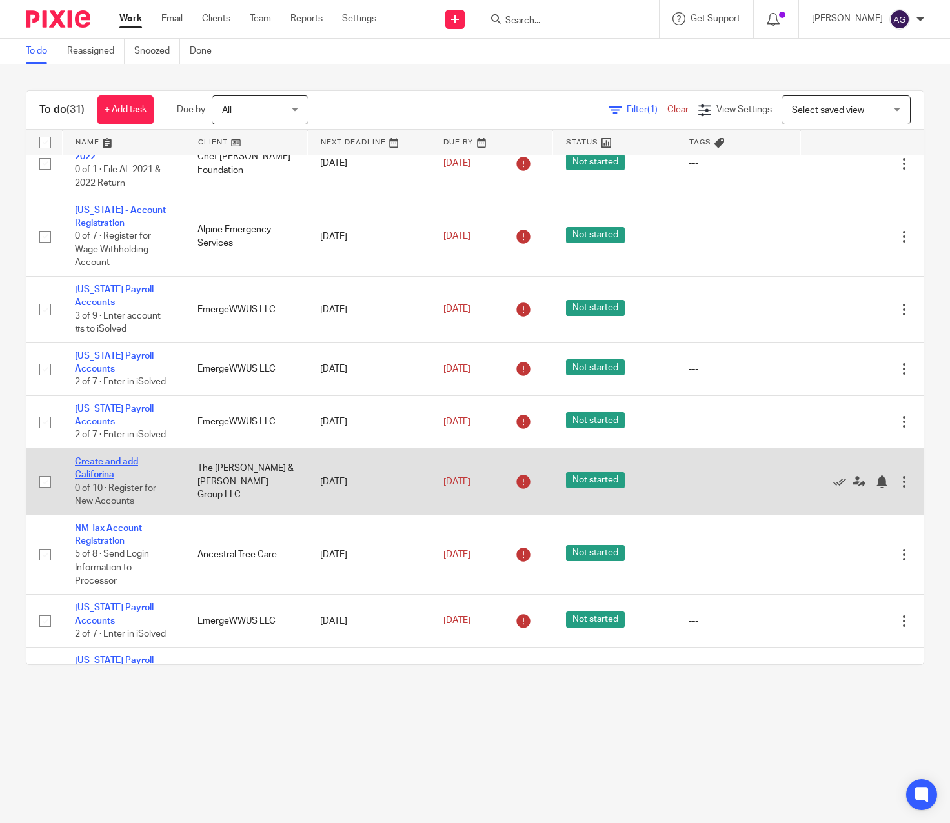
click at [111, 461] on link "Create and add Califorina" at bounding box center [106, 468] width 63 height 22
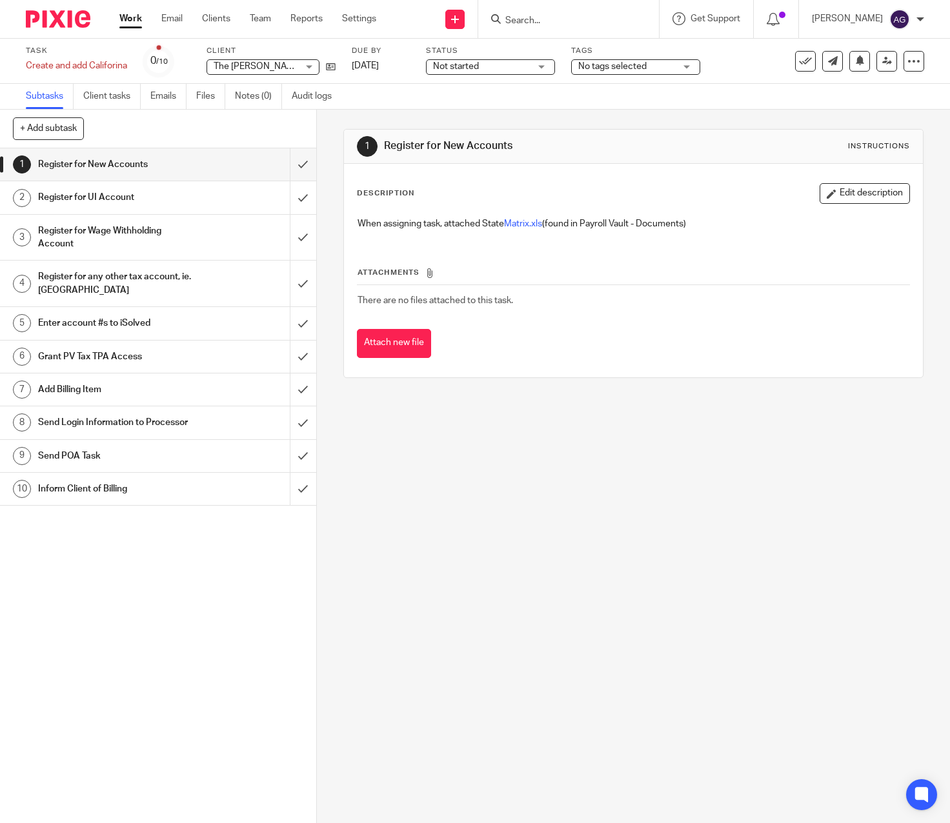
click at [466, 439] on div "1 Register for New Accounts Instructions Description Edit description When assi…" at bounding box center [633, 467] width 633 height 714
click at [452, 421] on div "1 Register for New Accounts Instructions Description Edit description When assi…" at bounding box center [633, 467] width 633 height 714
click at [528, 546] on div "1 Register for New Accounts Instructions Description Edit description When assi…" at bounding box center [633, 467] width 633 height 714
click at [283, 161] on input "submit" at bounding box center [158, 164] width 316 height 32
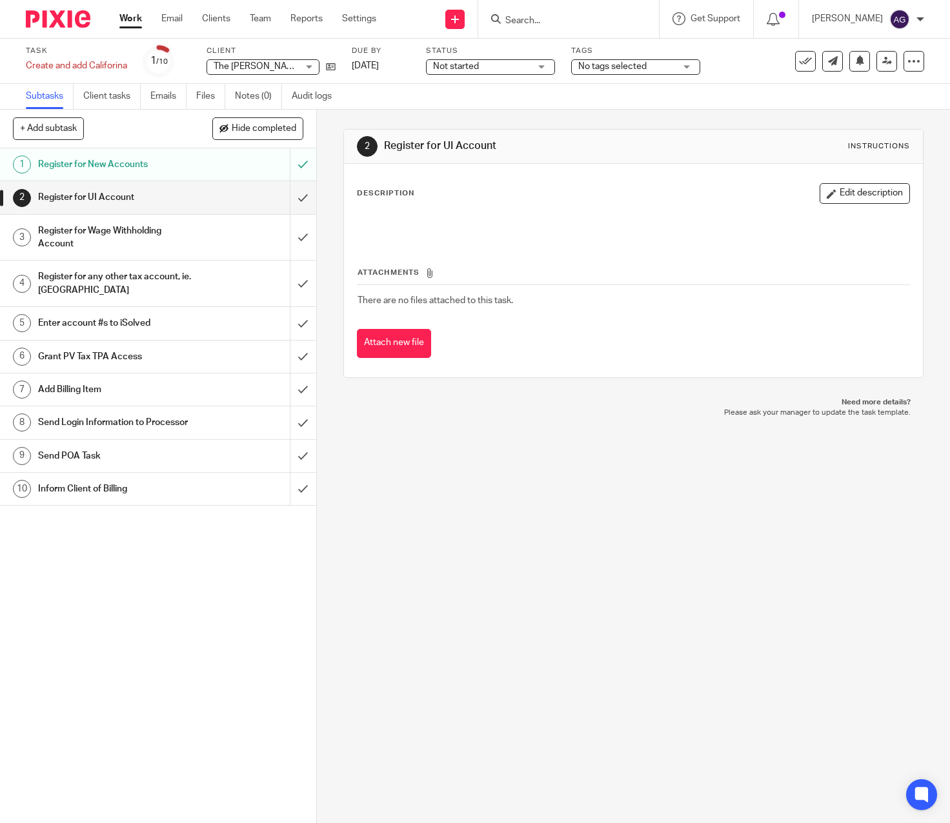
click at [150, 161] on h1 "Register for New Accounts" at bounding box center [117, 164] width 159 height 19
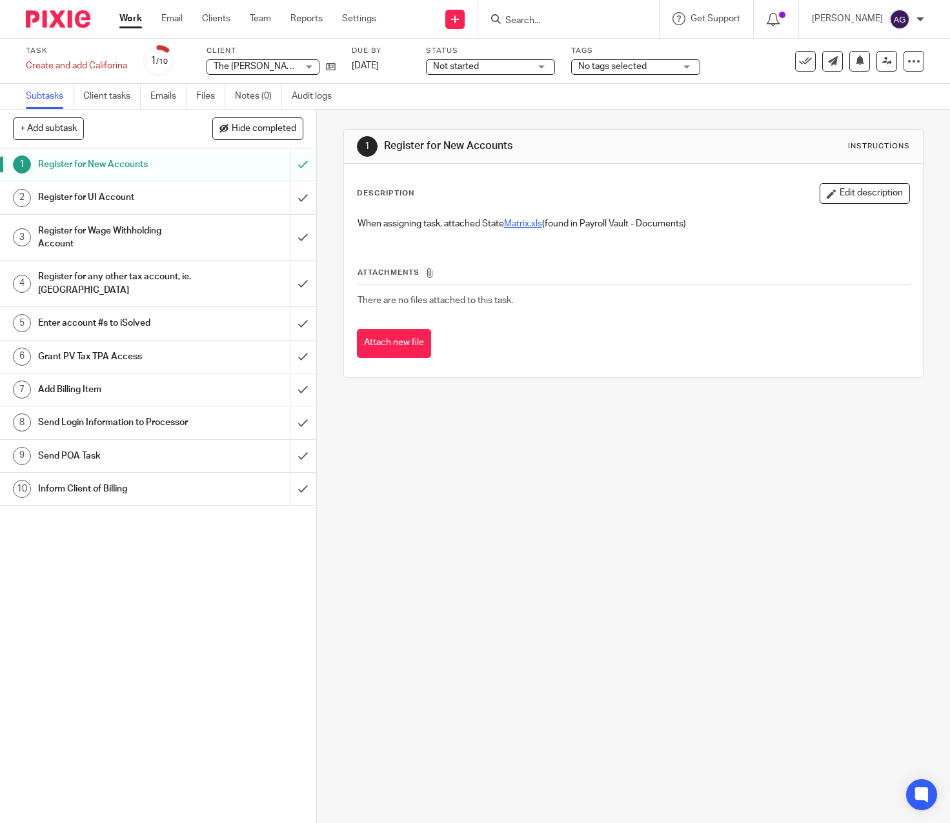
click at [527, 225] on link "Matrix.xls" at bounding box center [523, 223] width 38 height 9
click at [334, 68] on icon at bounding box center [331, 67] width 10 height 10
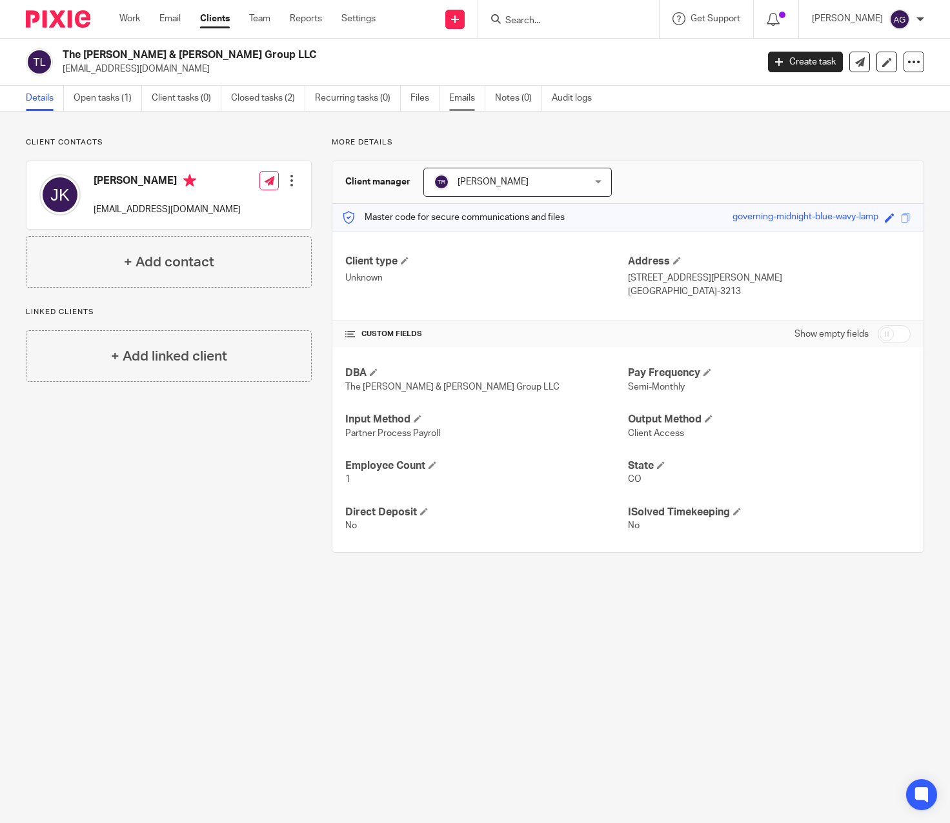
click at [466, 99] on link "Emails" at bounding box center [467, 98] width 36 height 25
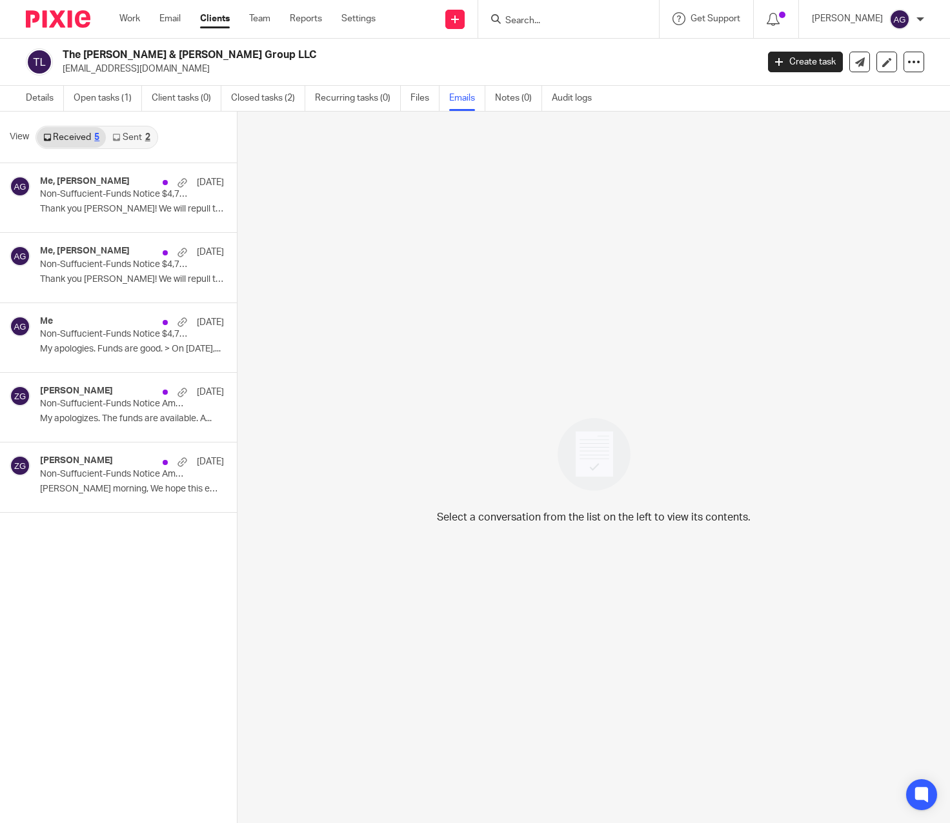
click at [130, 140] on link "Sent 2" at bounding box center [131, 137] width 50 height 21
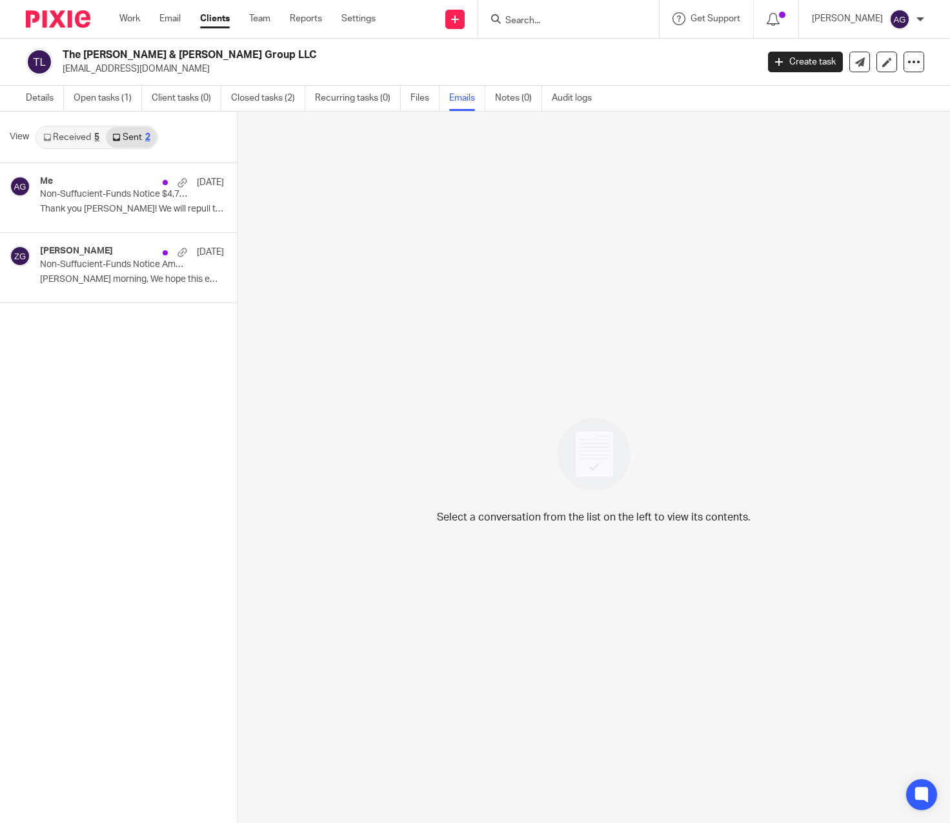
click at [62, 134] on link "Received 5" at bounding box center [71, 137] width 69 height 21
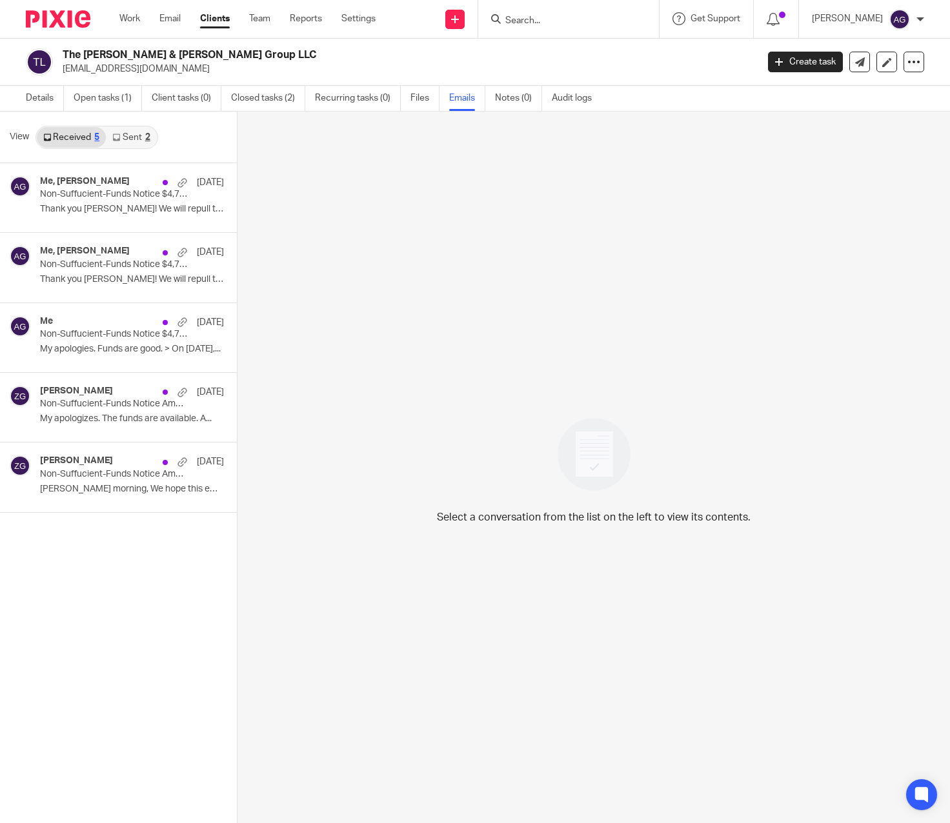
click at [131, 130] on link "Sent 2" at bounding box center [131, 137] width 50 height 21
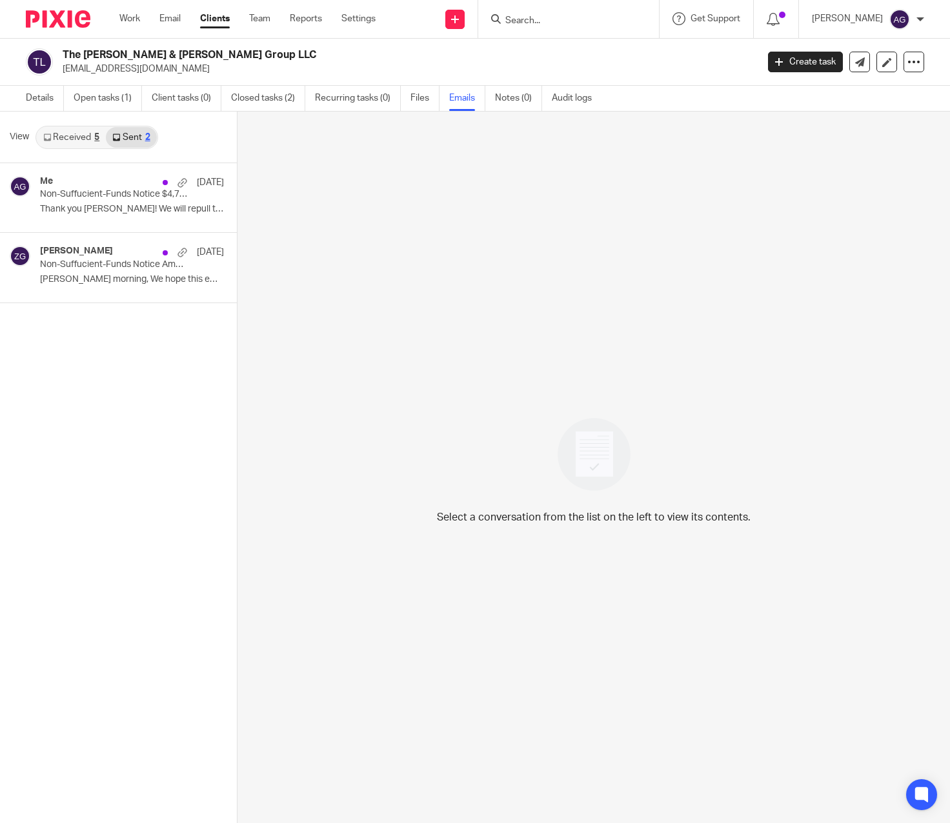
click at [78, 135] on link "Received 5" at bounding box center [71, 137] width 69 height 21
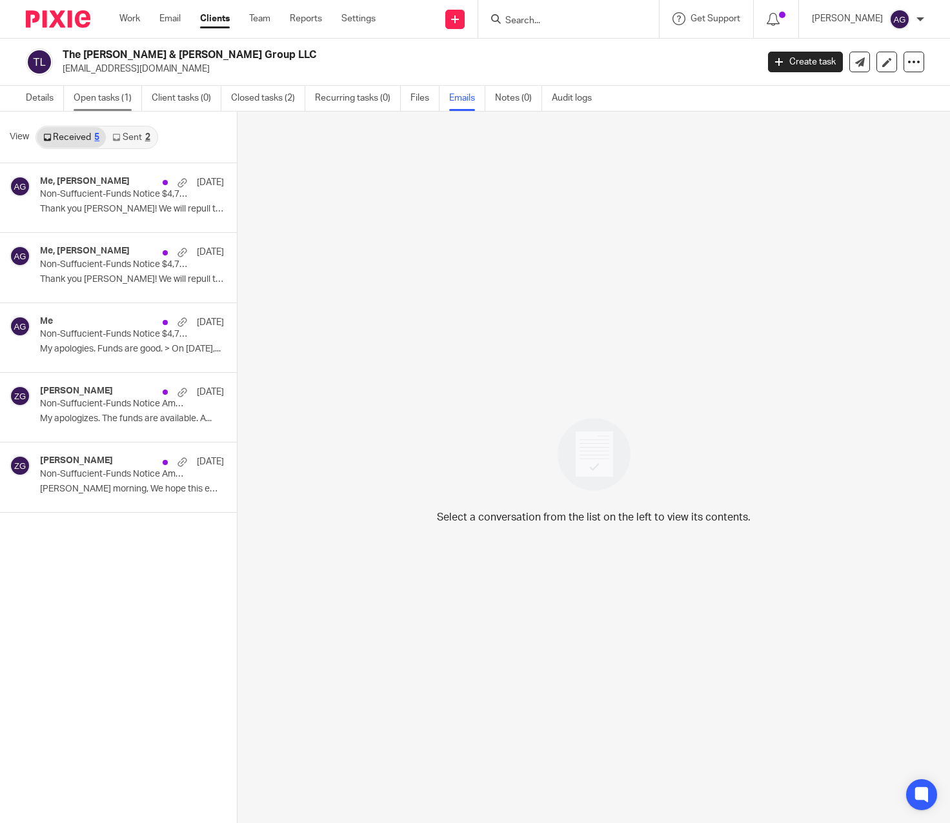
click at [101, 96] on link "Open tasks (1)" at bounding box center [108, 98] width 68 height 25
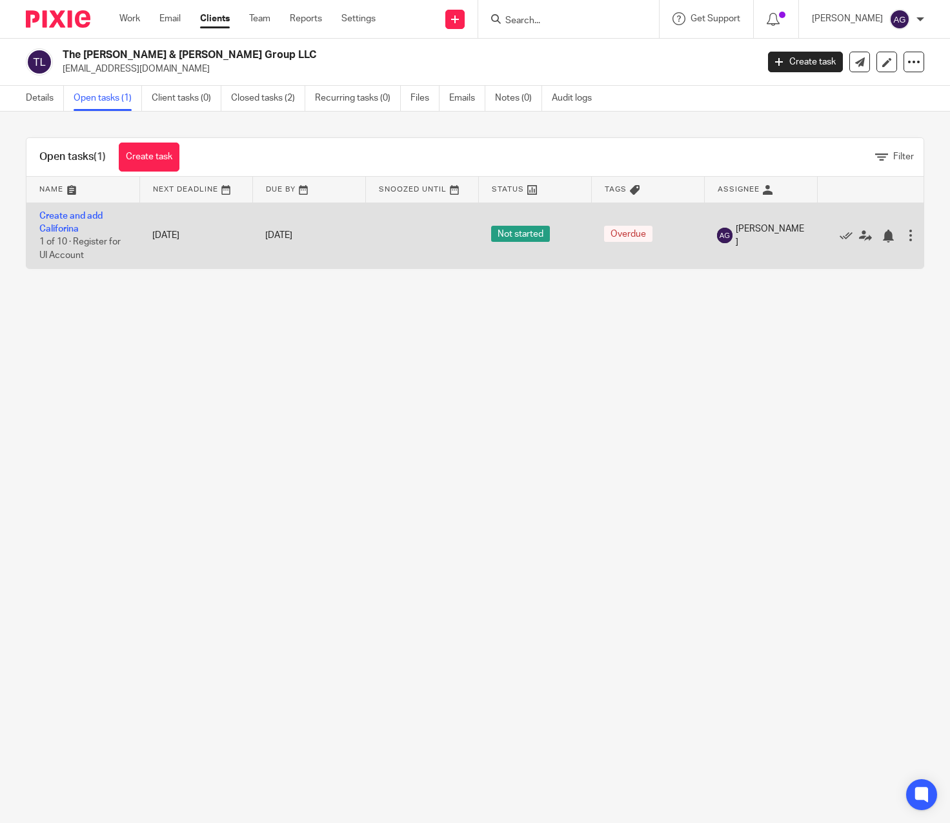
click at [71, 223] on td "Create and add Califorina 1 of 10 · Register for UI Account" at bounding box center [82, 236] width 113 height 66
click at [65, 217] on link "Create and add Califorina" at bounding box center [70, 223] width 63 height 22
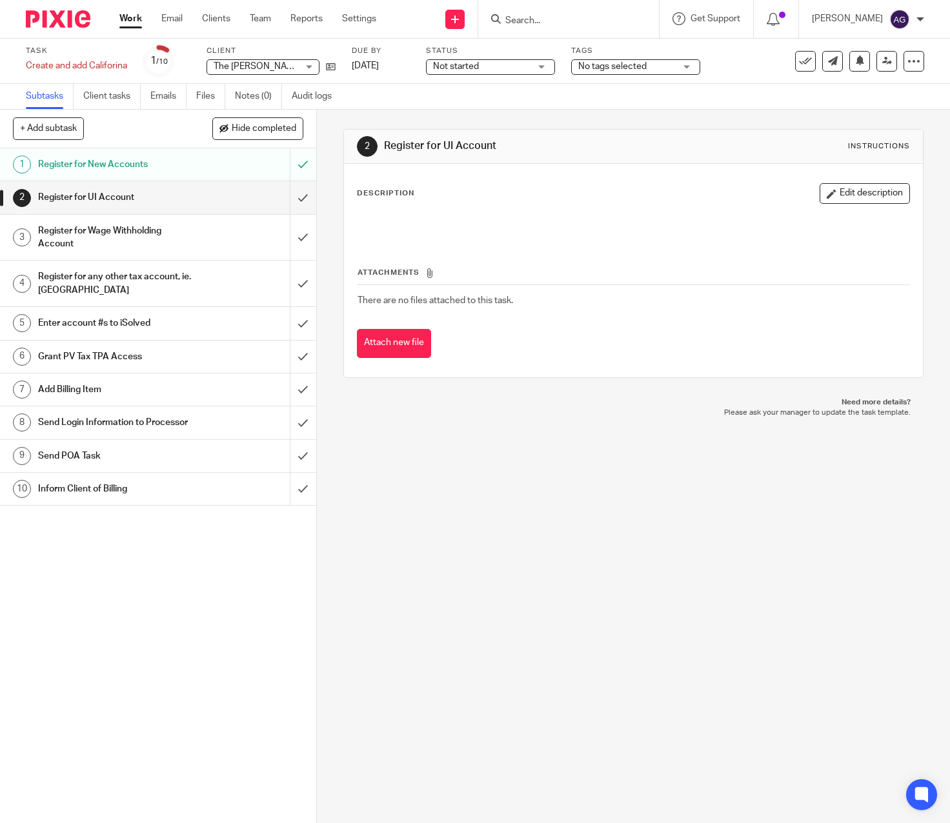
drag, startPoint x: 368, startPoint y: 541, endPoint x: 420, endPoint y: 578, distance: 63.4
click at [369, 543] on div "2 Register for UI Account Instructions Description Edit description Attachments…" at bounding box center [633, 467] width 633 height 714
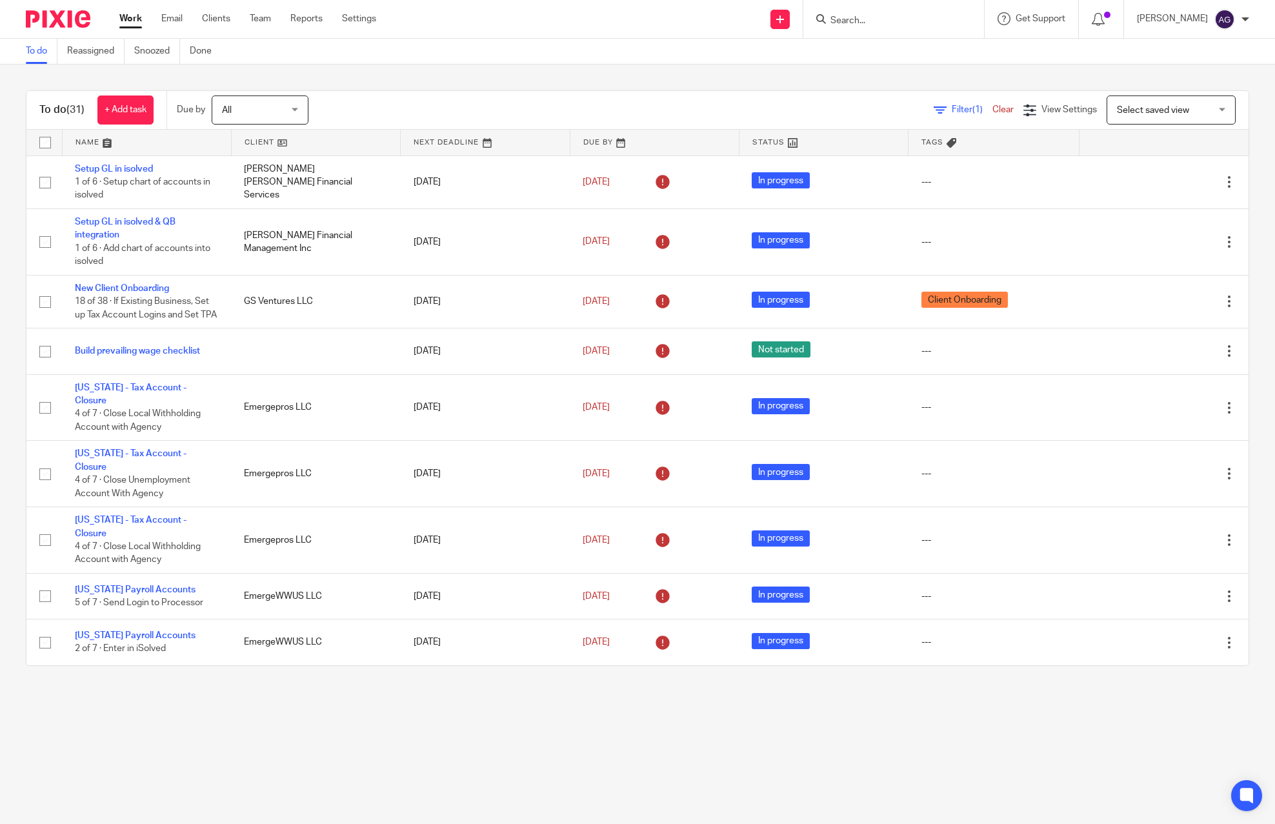
click at [897, 12] on form at bounding box center [897, 19] width 137 height 16
click at [826, 24] on div at bounding box center [891, 19] width 150 height 16
click at [838, 19] on input "Search" at bounding box center [887, 21] width 116 height 12
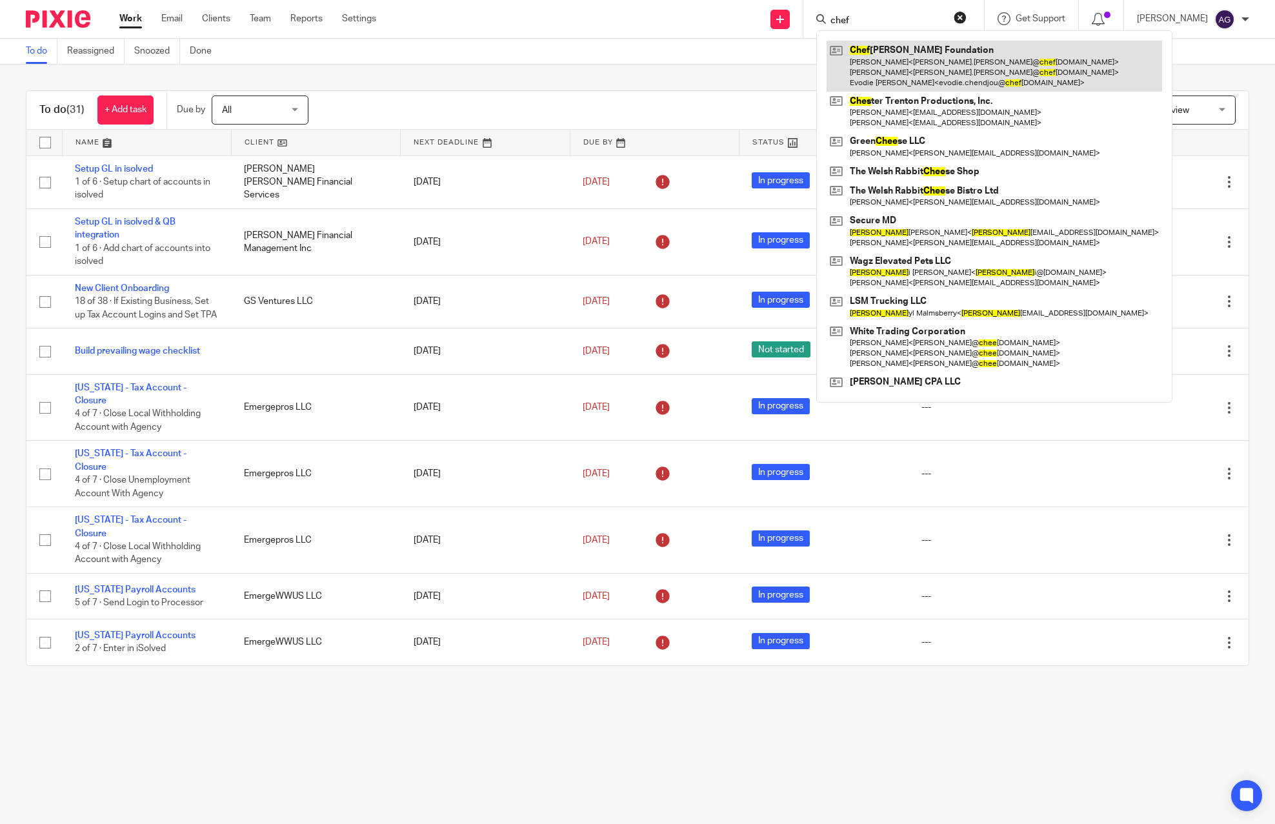
type input "chef"
click at [881, 54] on link at bounding box center [995, 66] width 336 height 51
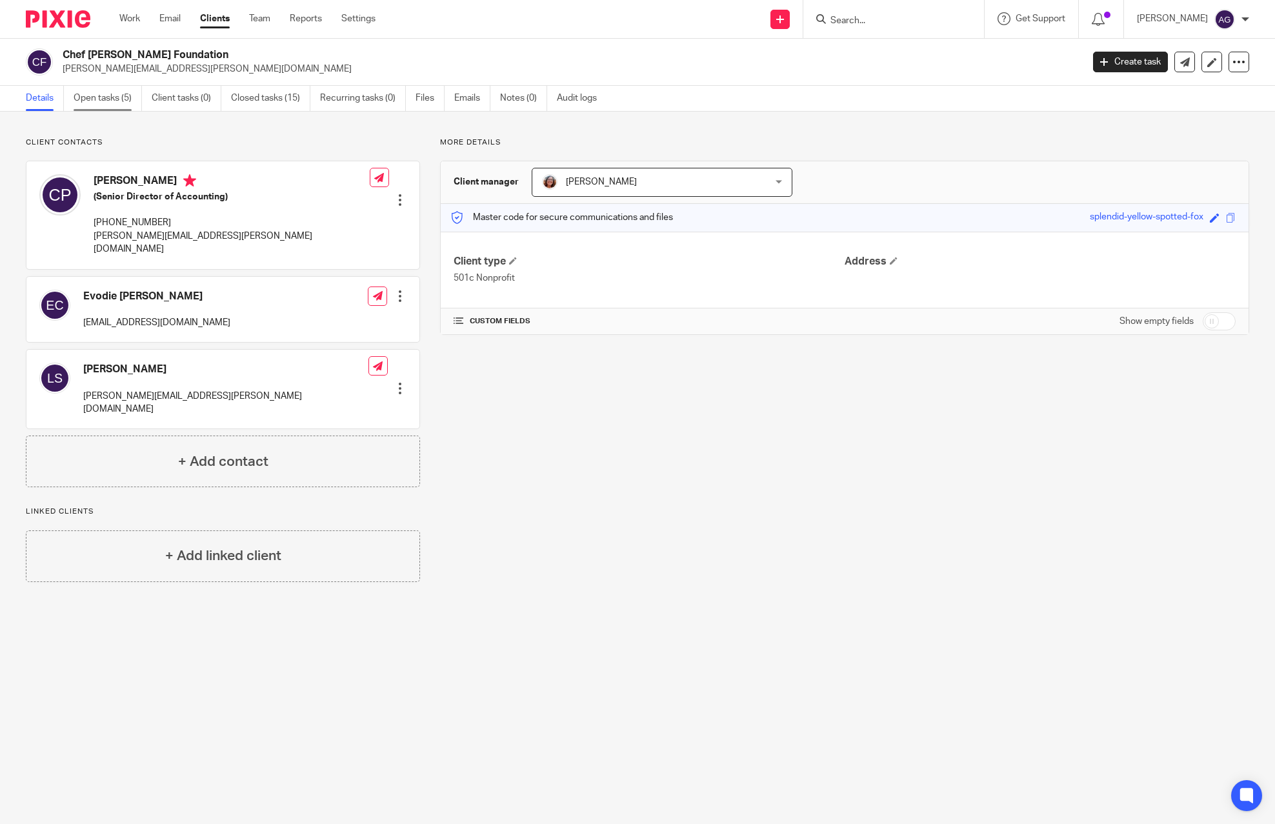
click at [91, 103] on link "Open tasks (5)" at bounding box center [108, 98] width 68 height 25
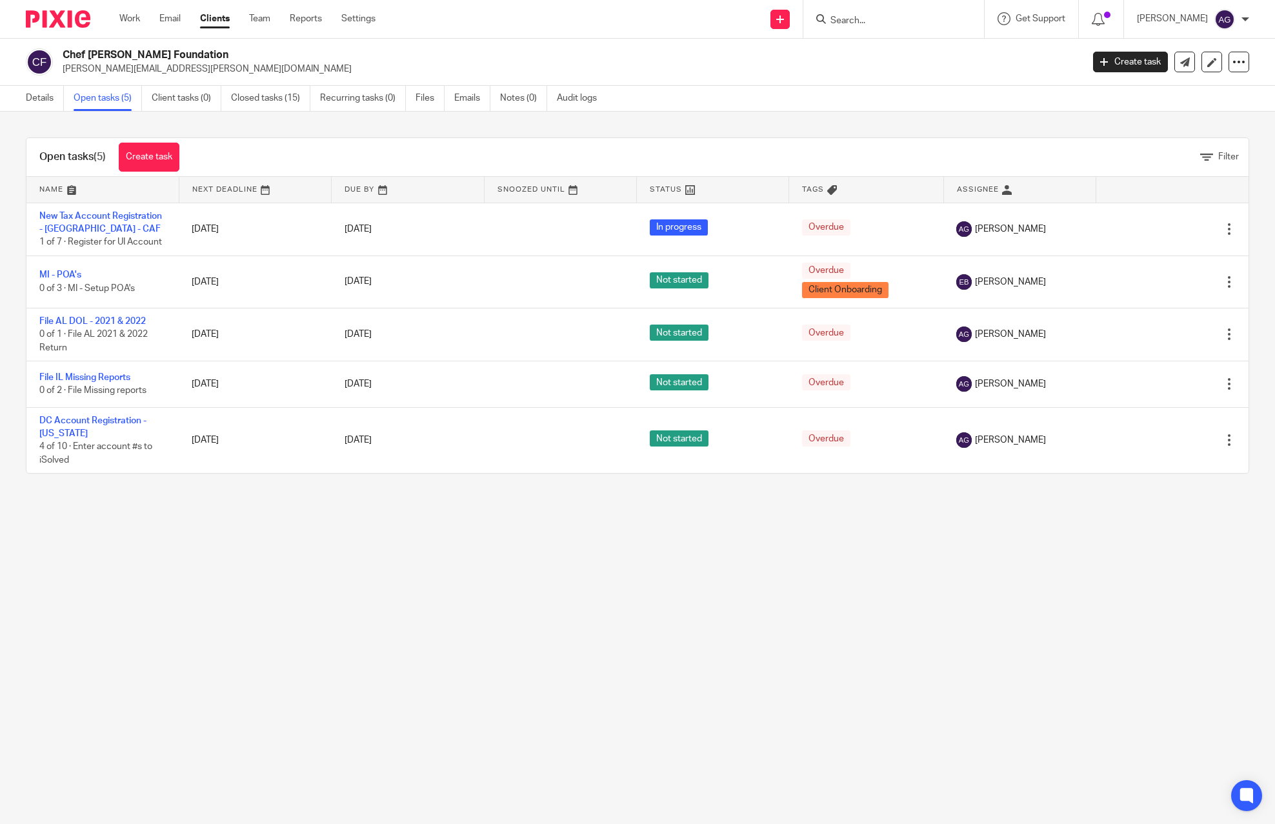
click at [383, 547] on main "Chef [PERSON_NAME] Foundation [PERSON_NAME][EMAIL_ADDRESS][PERSON_NAME][DOMAIN_…" at bounding box center [637, 412] width 1275 height 824
